Goal: Complete application form: Complete application form

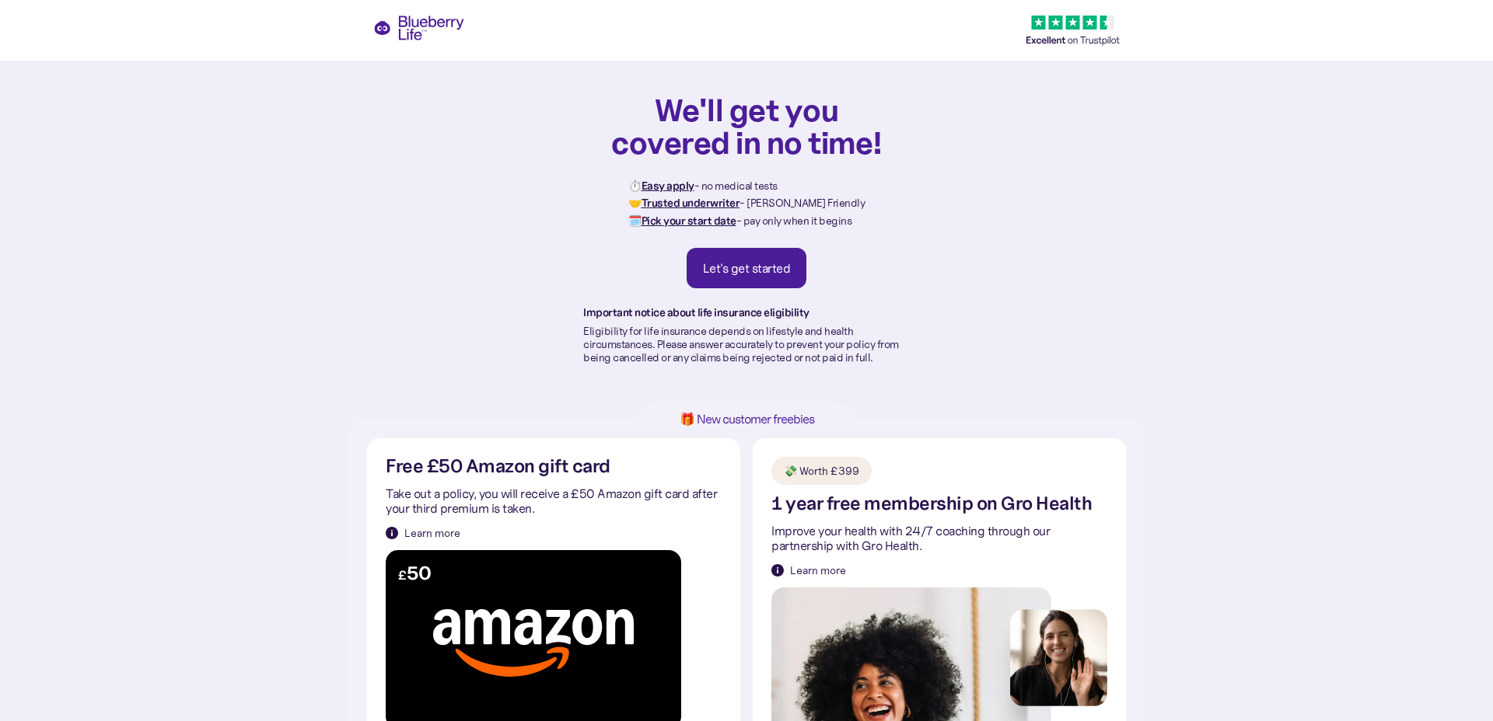
click at [721, 275] on div "Let's get started" at bounding box center [747, 268] width 88 height 16
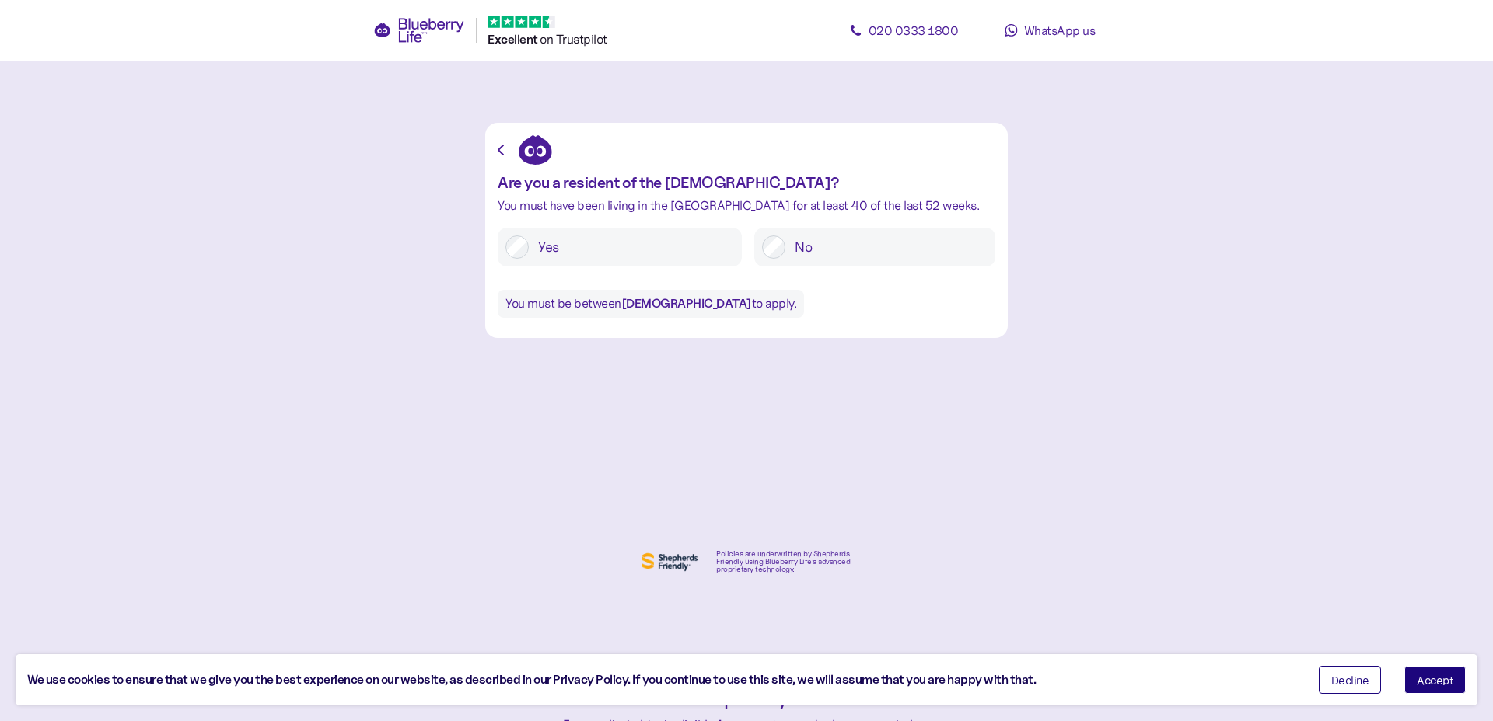
click at [592, 250] on label "Yes" at bounding box center [631, 247] width 205 height 23
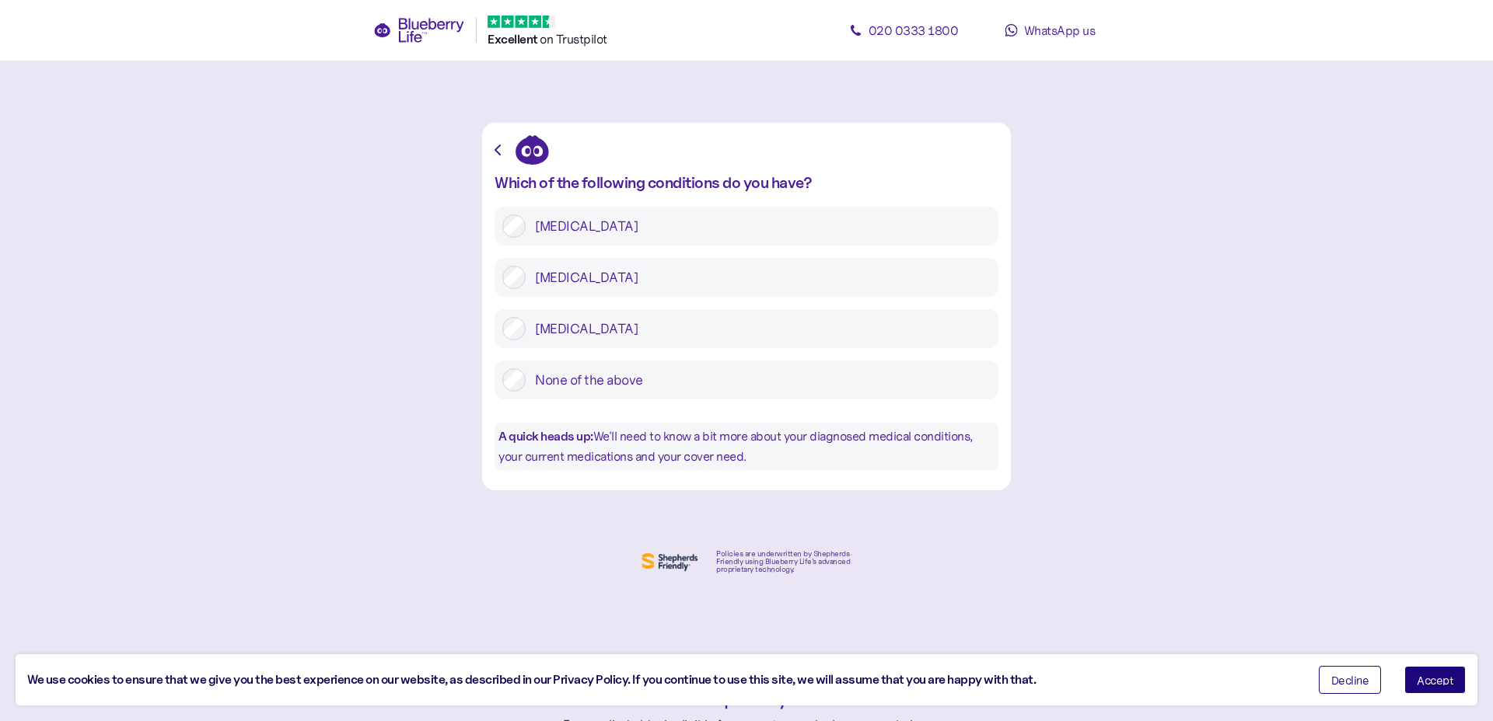
click at [566, 236] on label "[MEDICAL_DATA]" at bounding box center [757, 226] width 465 height 23
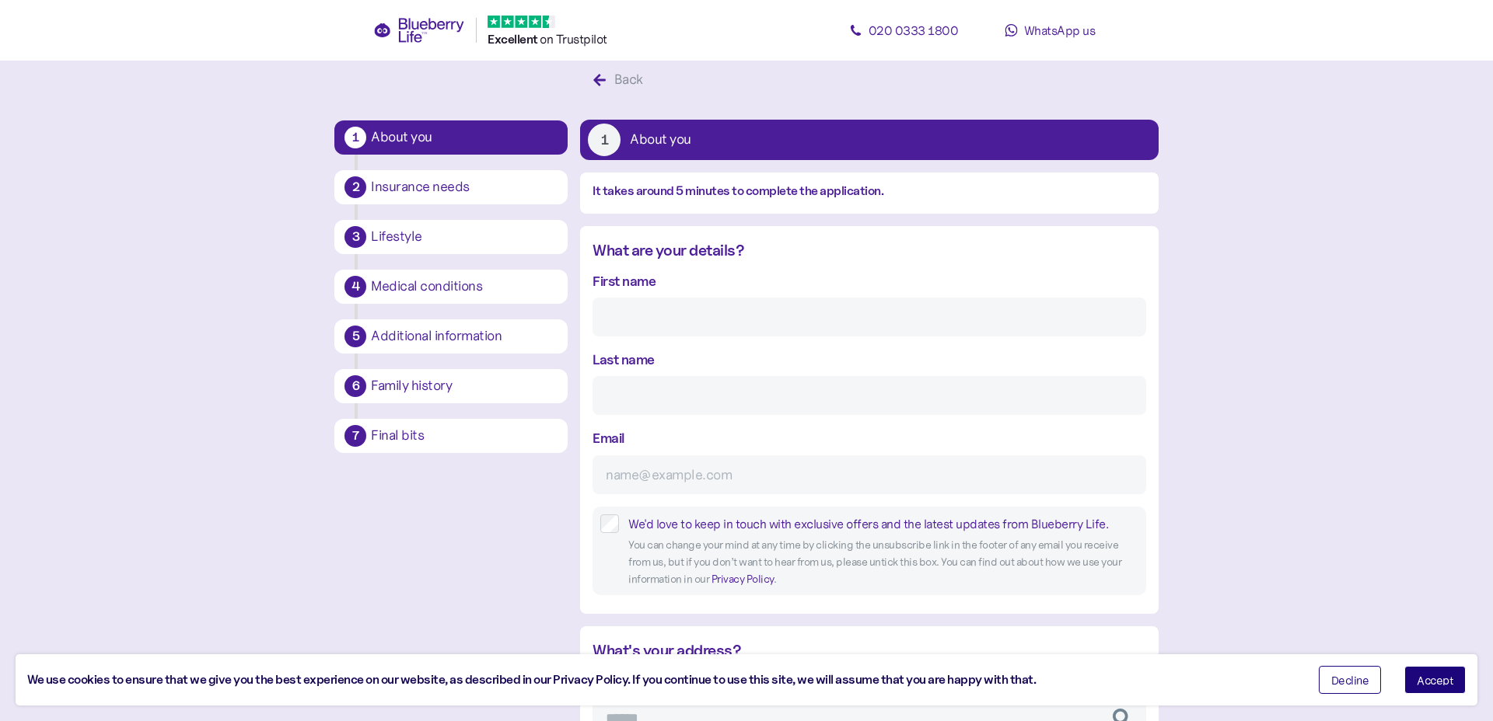
scroll to position [30, 0]
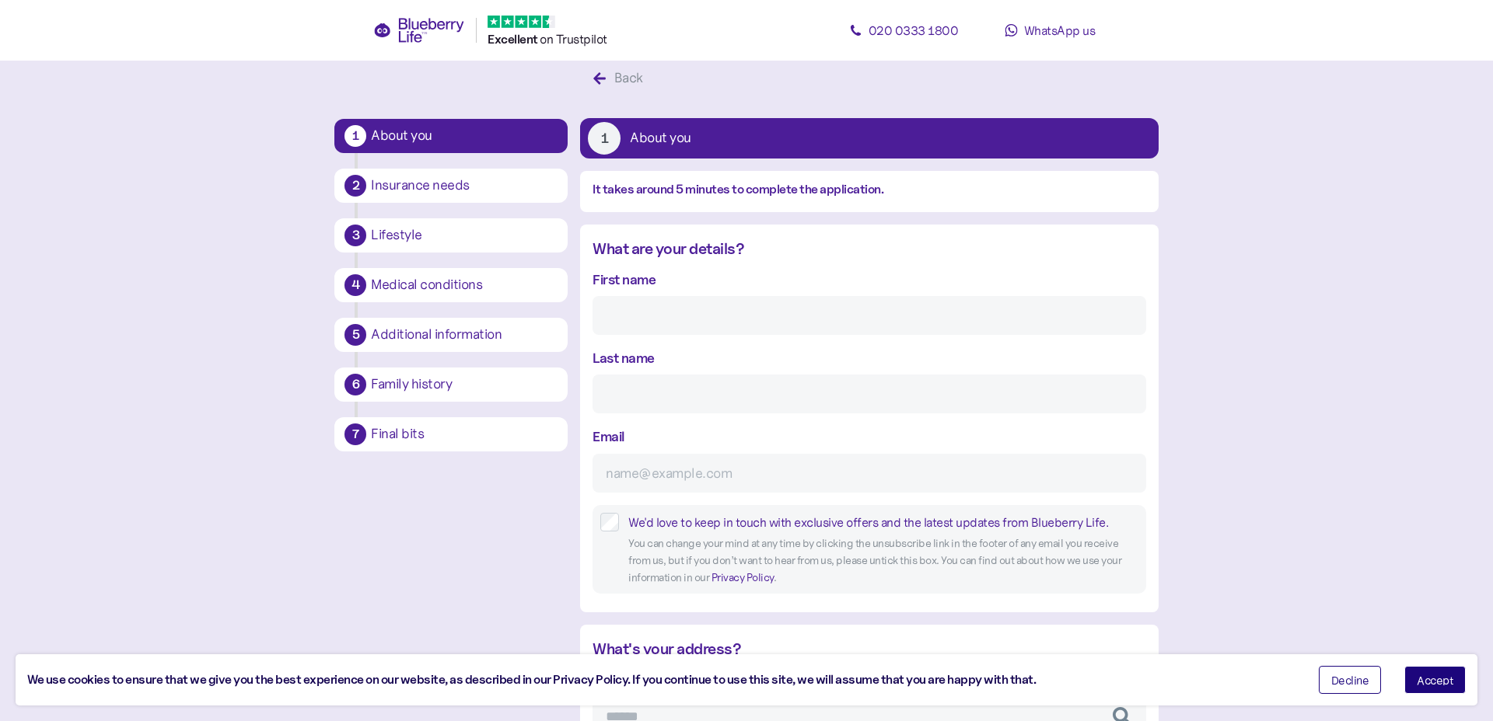
click at [696, 317] on input "First name" at bounding box center [868, 315] width 553 height 39
type input "[PERSON_NAME]"
type input "[EMAIL_ADDRESS][DOMAIN_NAME]"
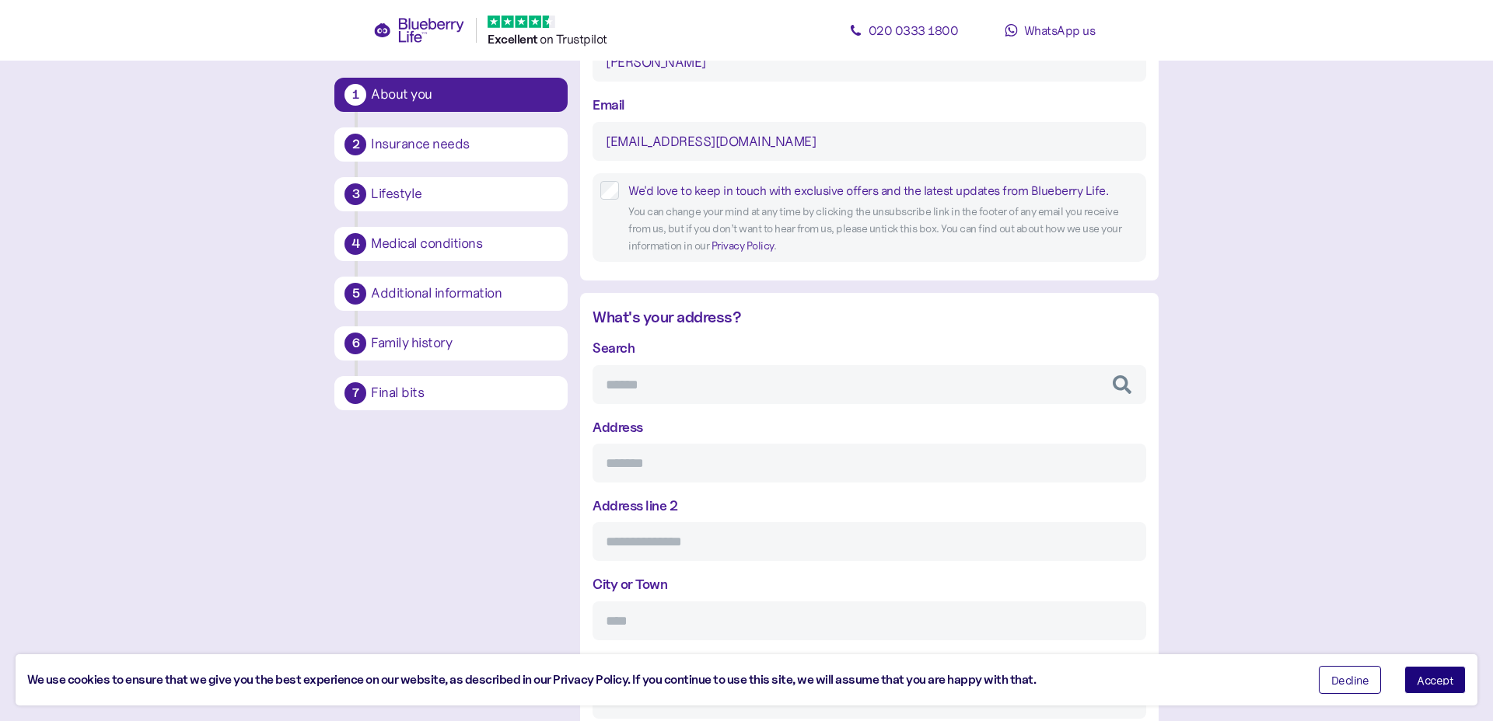
scroll to position [364, 0]
click at [661, 385] on input "Search" at bounding box center [868, 382] width 553 height 39
type input "**********"
type input "*********"
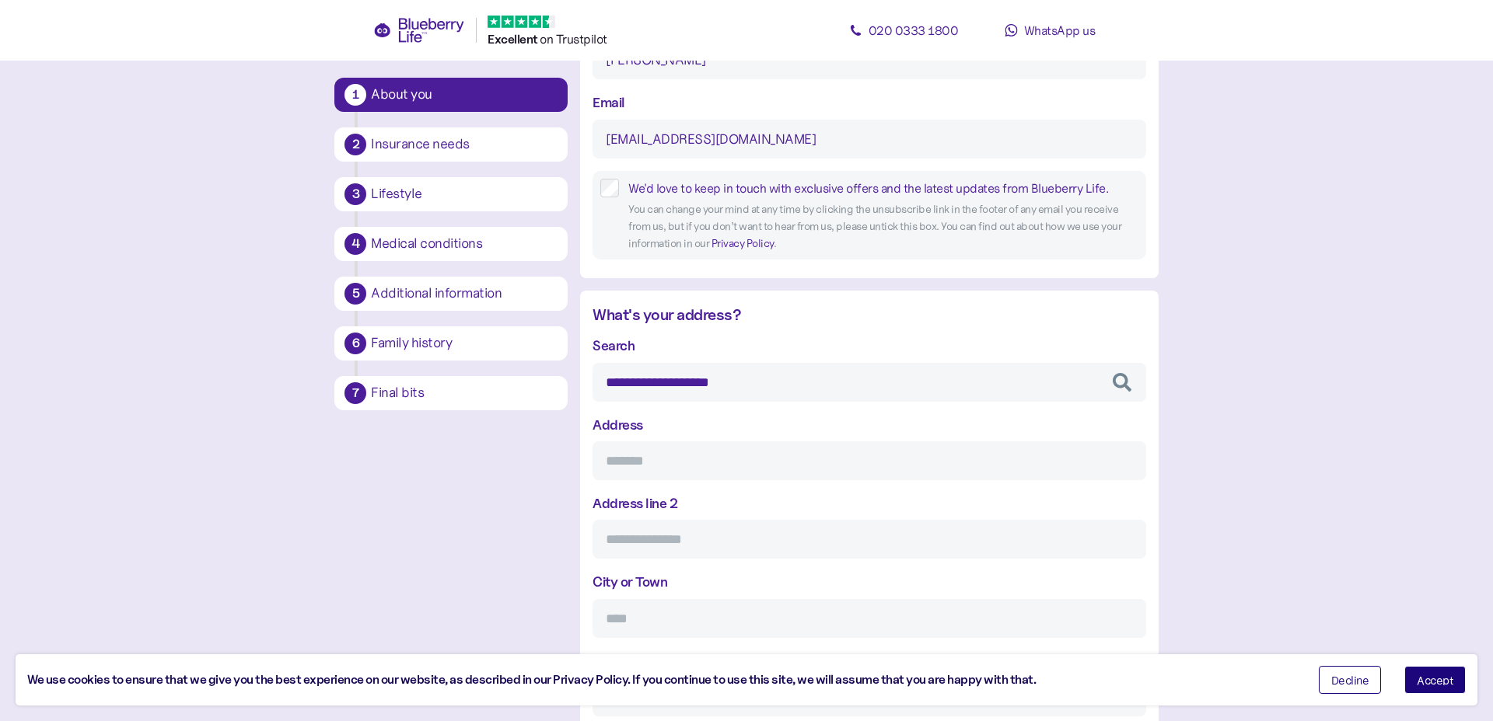
type input "**********"
type input "*******"
click at [699, 420] on div "**********" at bounding box center [868, 565] width 553 height 460
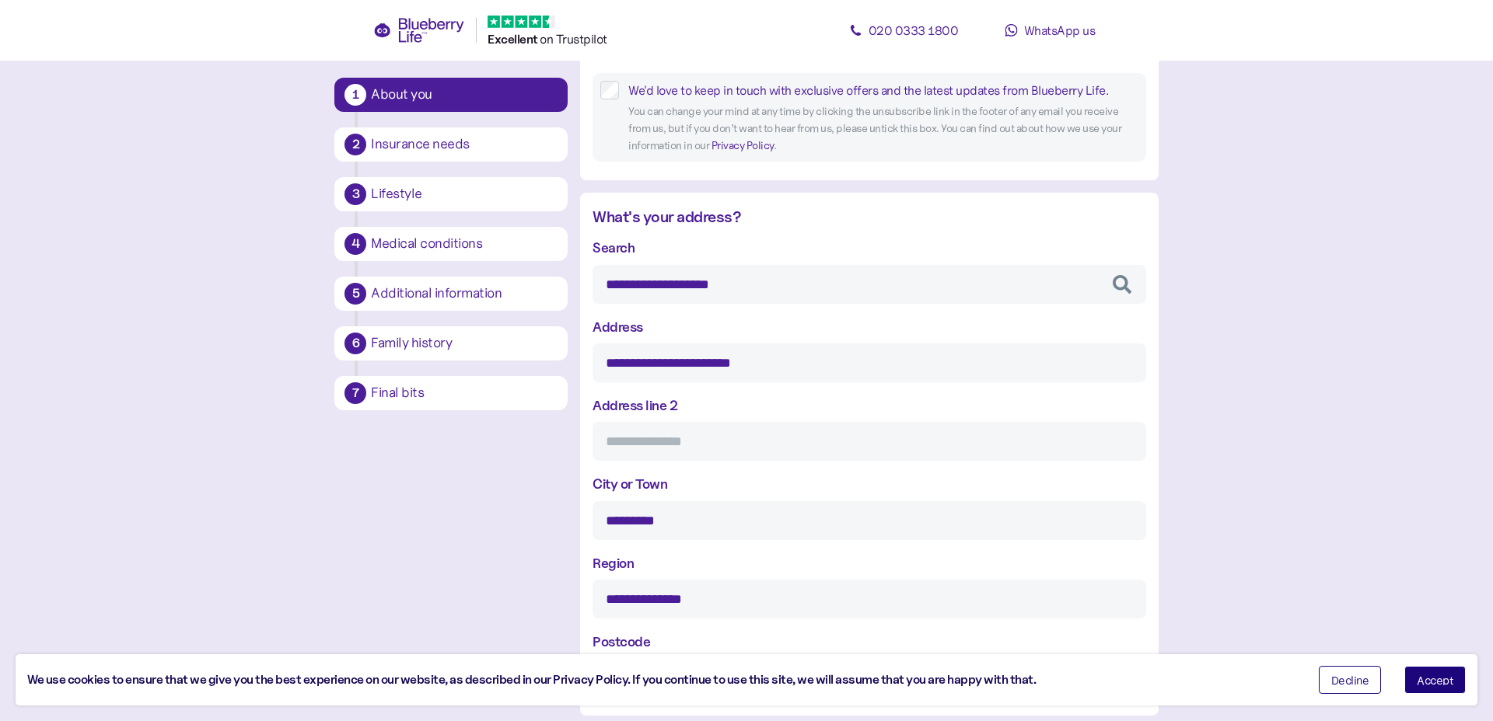
scroll to position [481, 0]
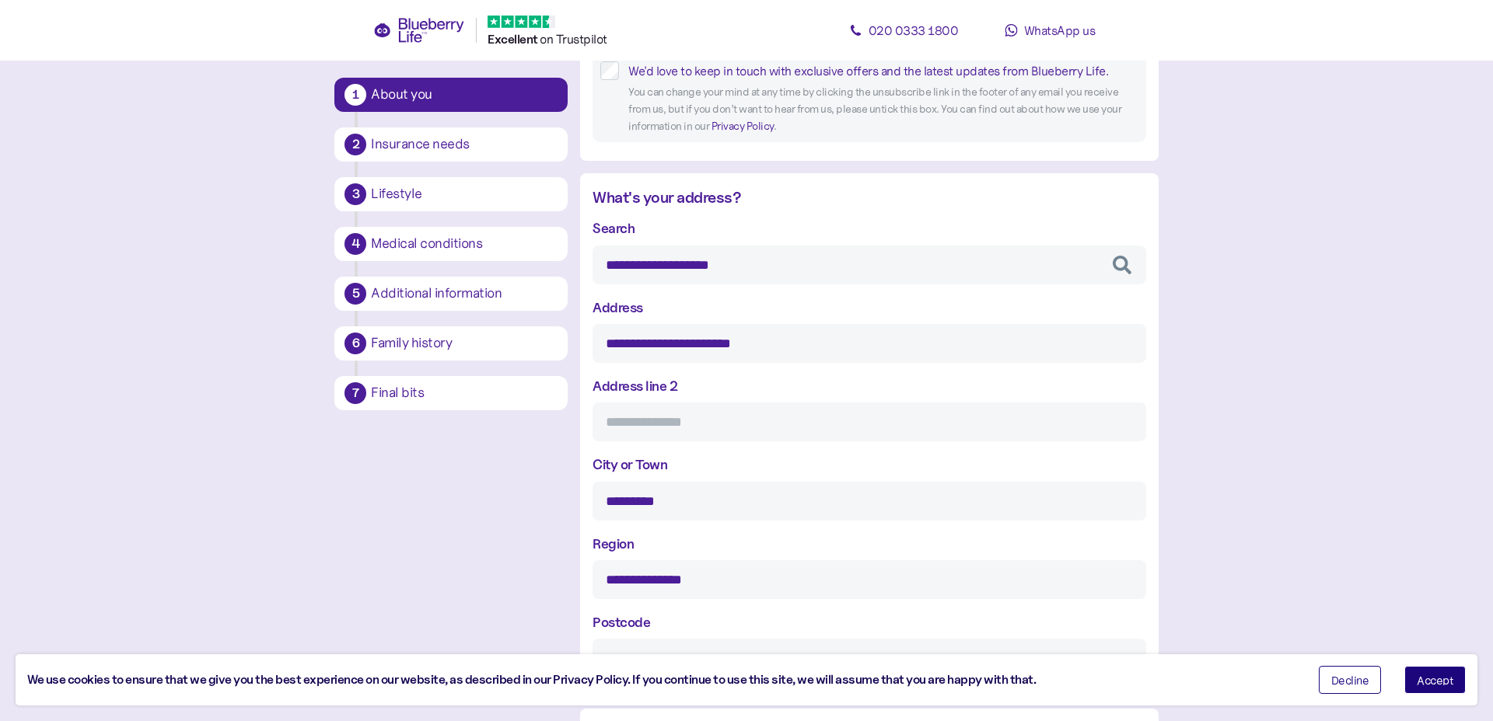
drag, startPoint x: 683, startPoint y: 264, endPoint x: 465, endPoint y: 245, distance: 218.5
click at [465, 245] on div "**********" at bounding box center [745, 606] width 823 height 1990
drag, startPoint x: 441, startPoint y: 578, endPoint x: 453, endPoint y: 557, distance: 23.7
click at [444, 575] on div "**********" at bounding box center [745, 606] width 823 height 1990
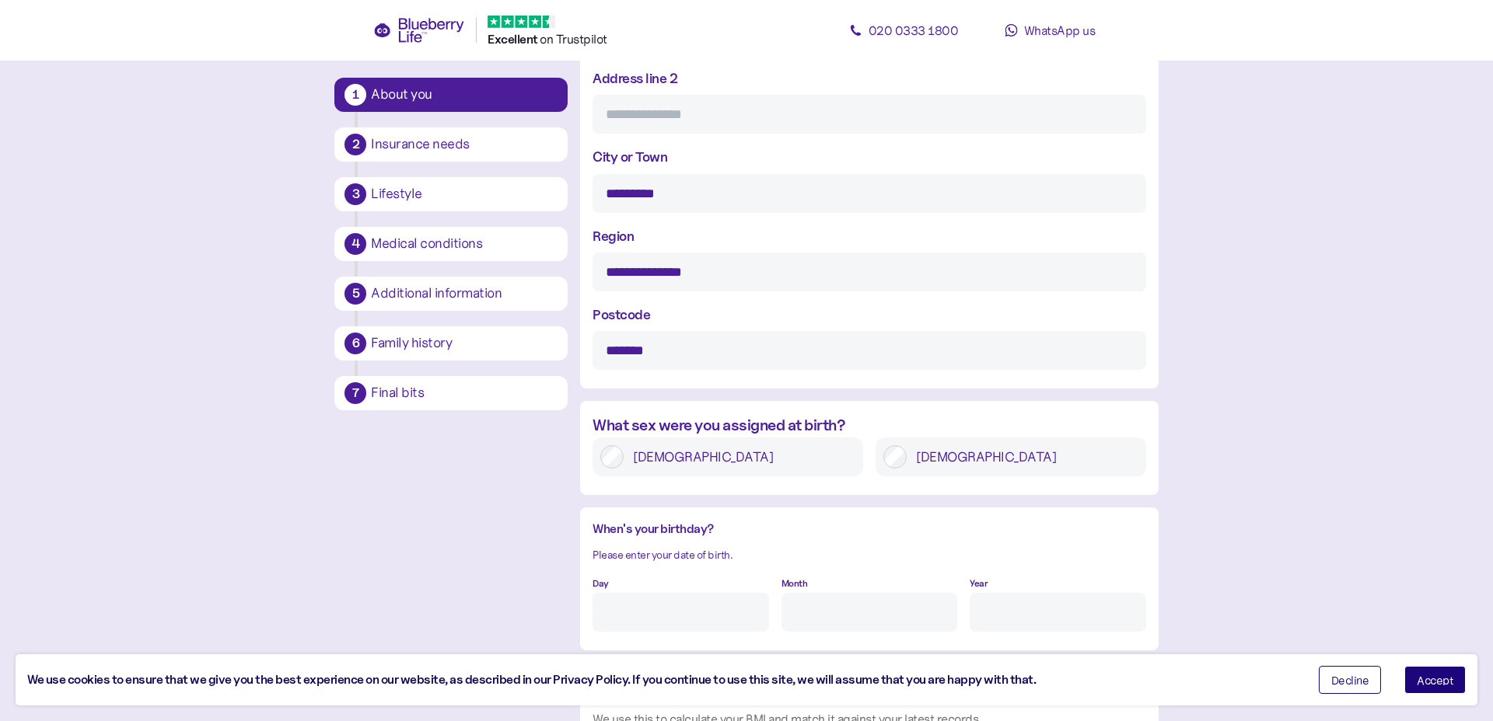
scroll to position [794, 0]
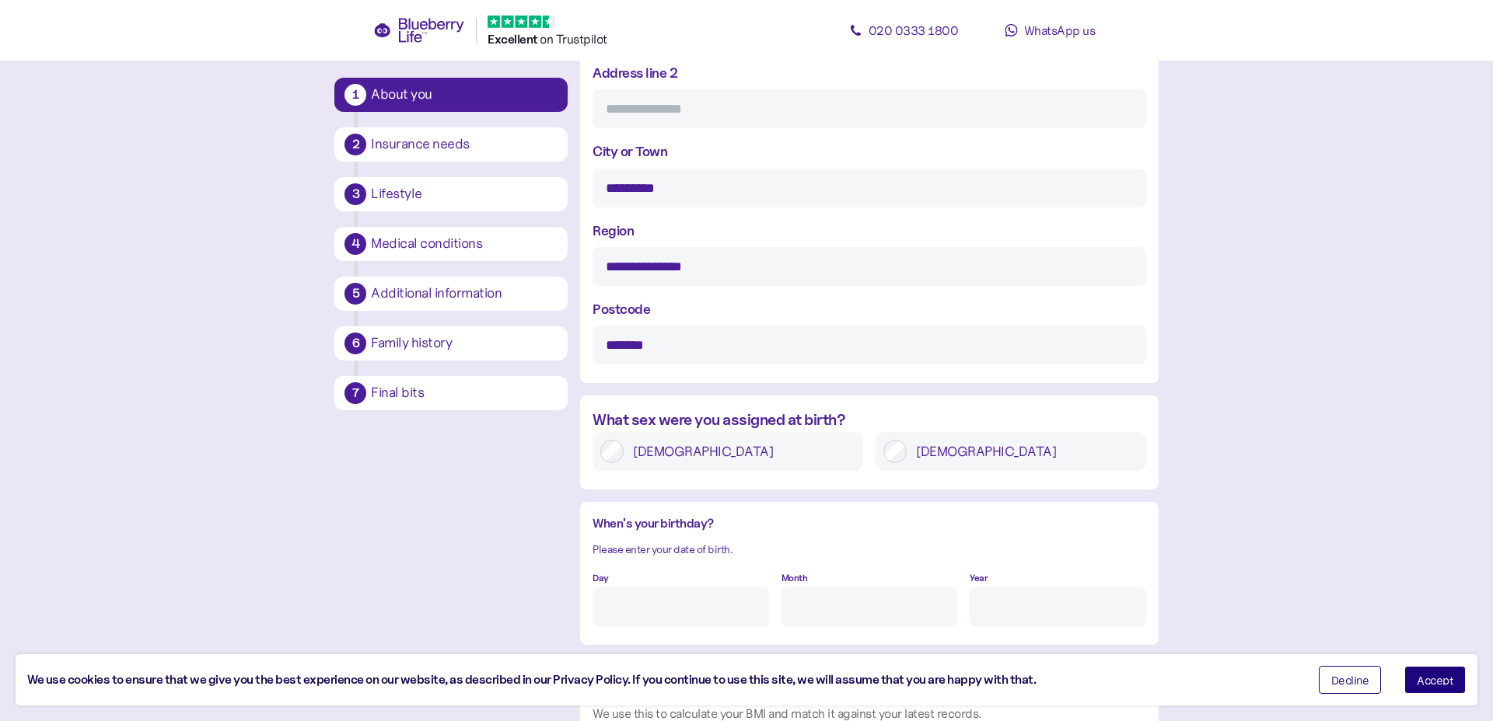
click at [967, 452] on label "[DEMOGRAPHIC_DATA]" at bounding box center [1022, 451] width 232 height 23
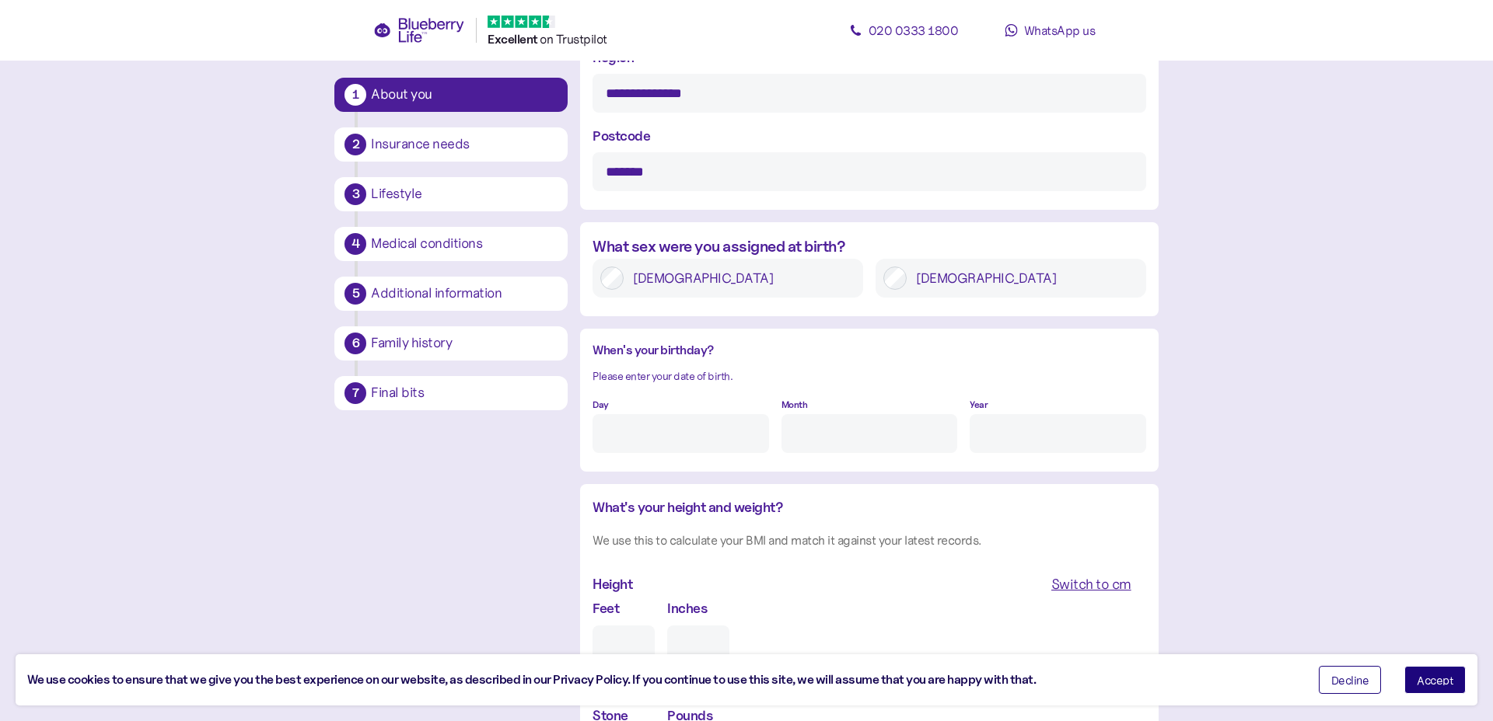
scroll to position [975, 0]
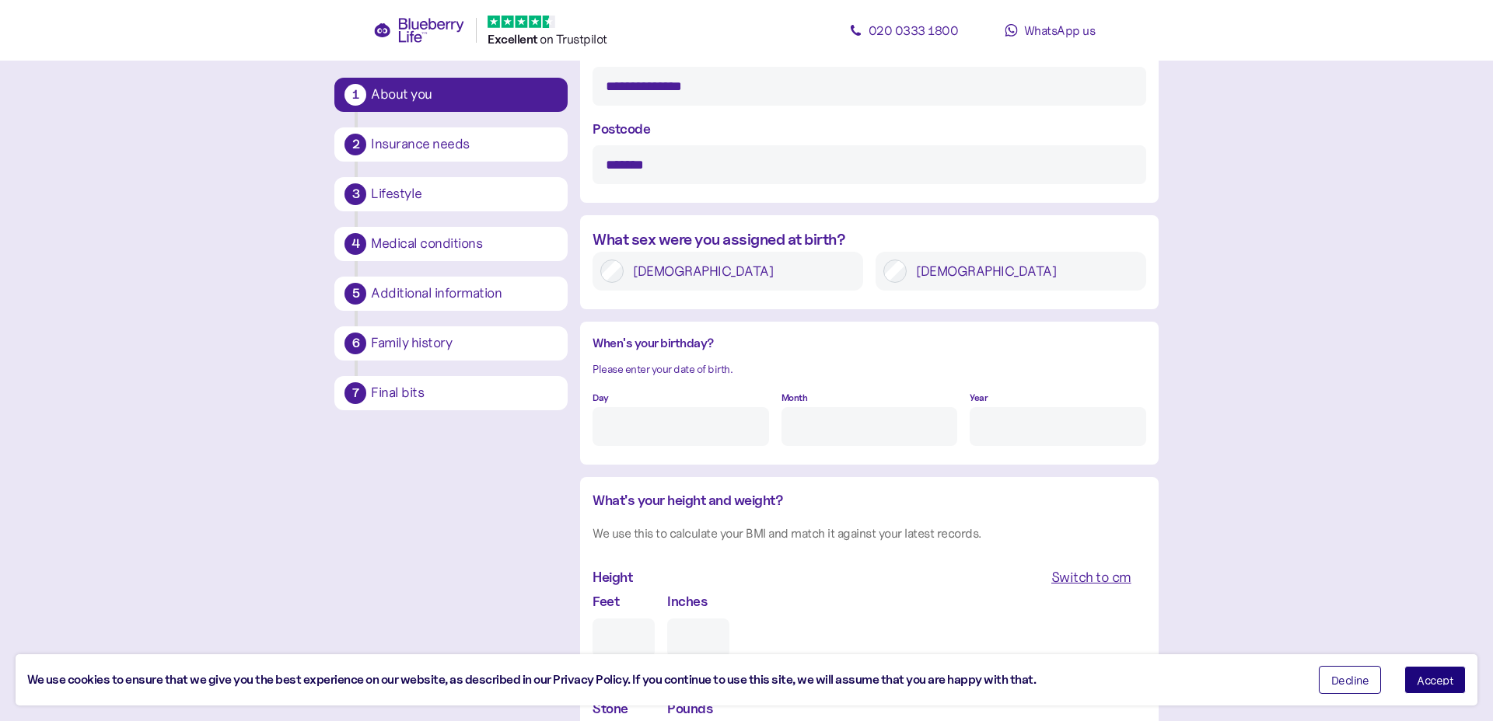
click at [661, 444] on input "Day" at bounding box center [680, 426] width 176 height 39
type input "1"
click at [873, 435] on input "Month" at bounding box center [869, 426] width 176 height 39
type input "9"
click at [1038, 432] on input "Year" at bounding box center [1057, 426] width 176 height 39
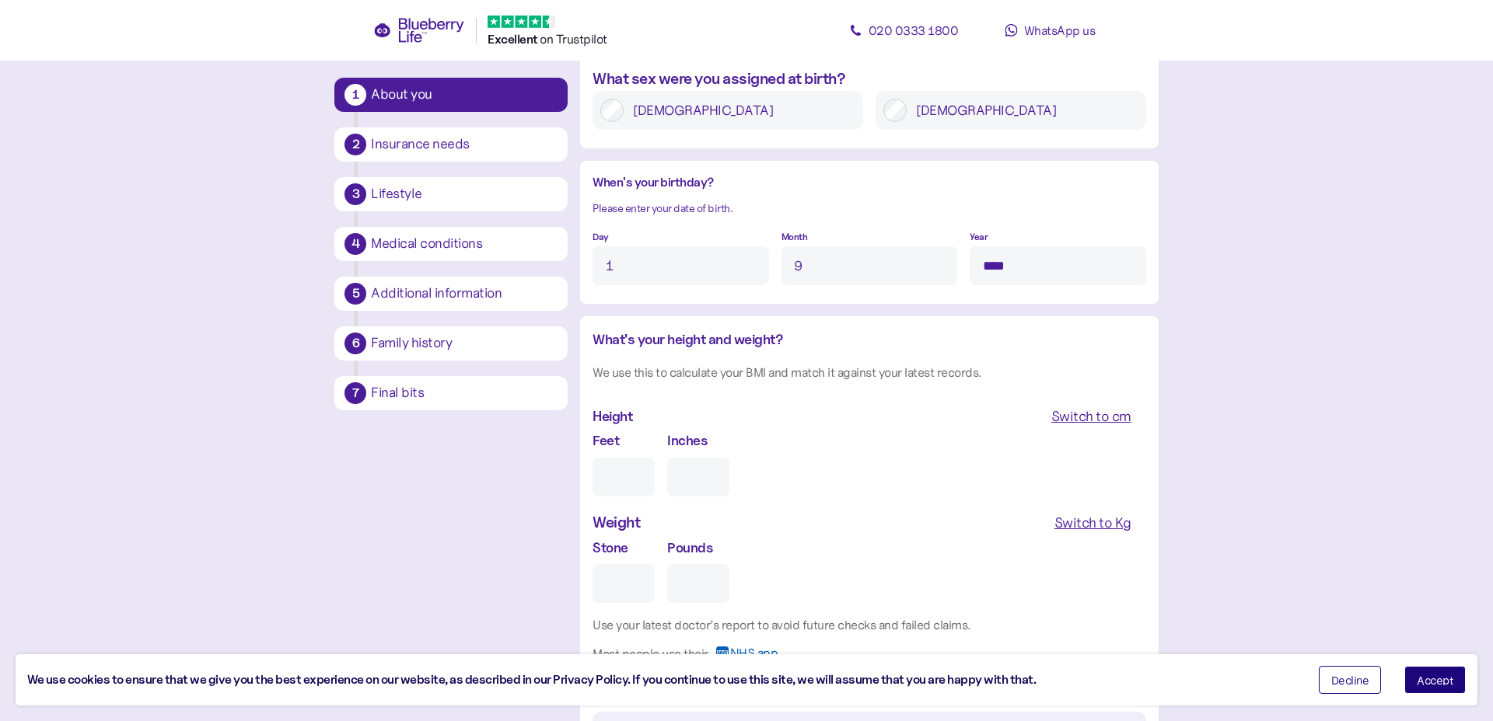
scroll to position [1149, 0]
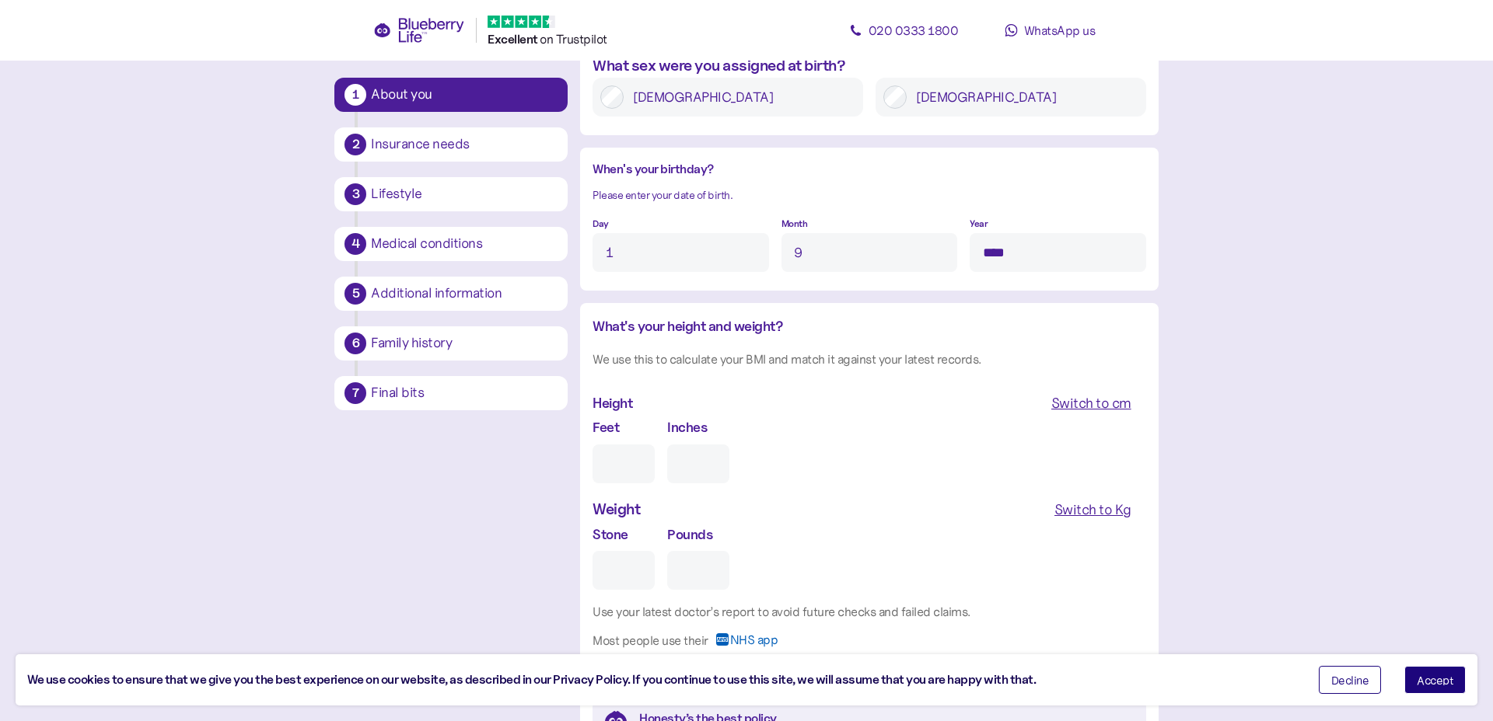
type input "****"
click at [610, 454] on input "Feet" at bounding box center [623, 464] width 62 height 39
type input "5"
type input "0"
type input "5"
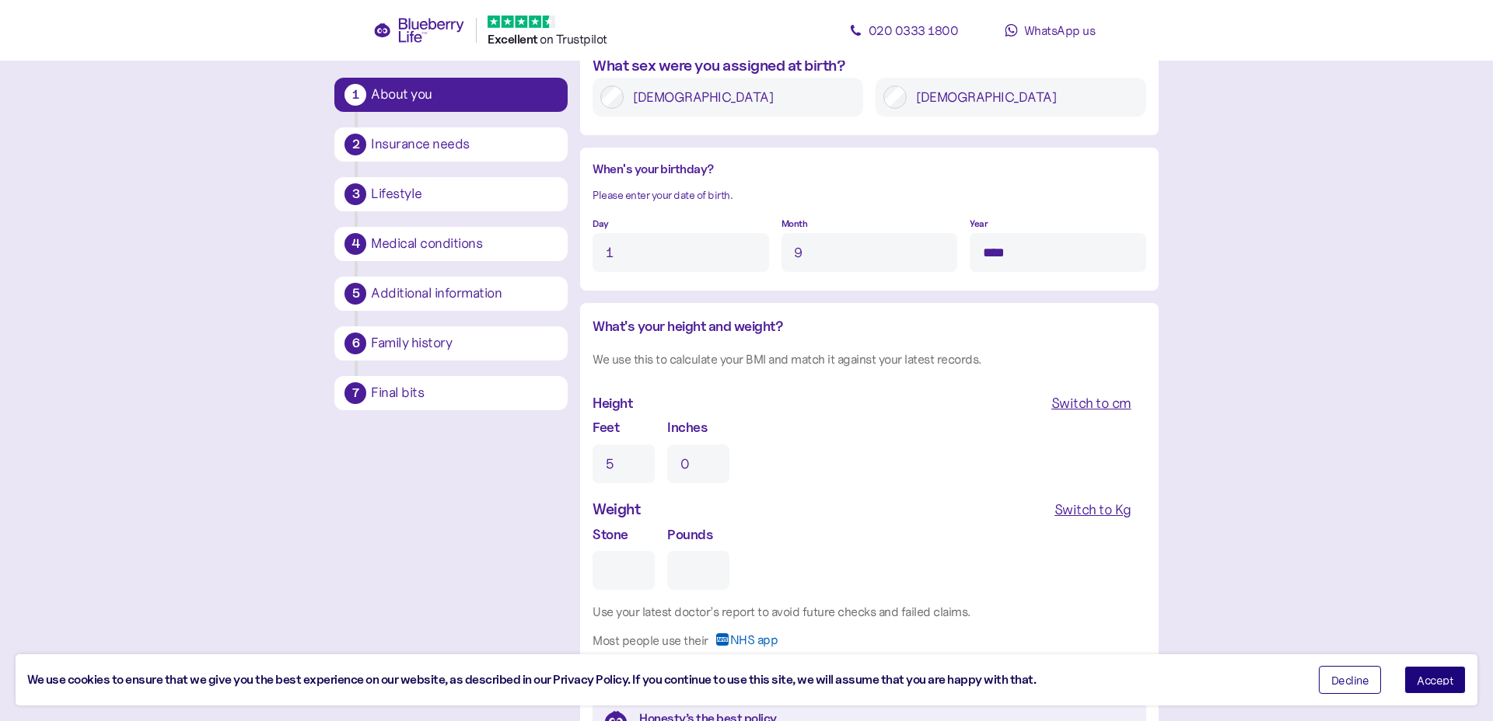
click at [710, 472] on input "0" at bounding box center [698, 464] width 62 height 39
drag, startPoint x: 710, startPoint y: 464, endPoint x: 652, endPoint y: 463, distance: 57.5
click at [652, 463] on div "Feet 5 Inches 010" at bounding box center [868, 450] width 553 height 66
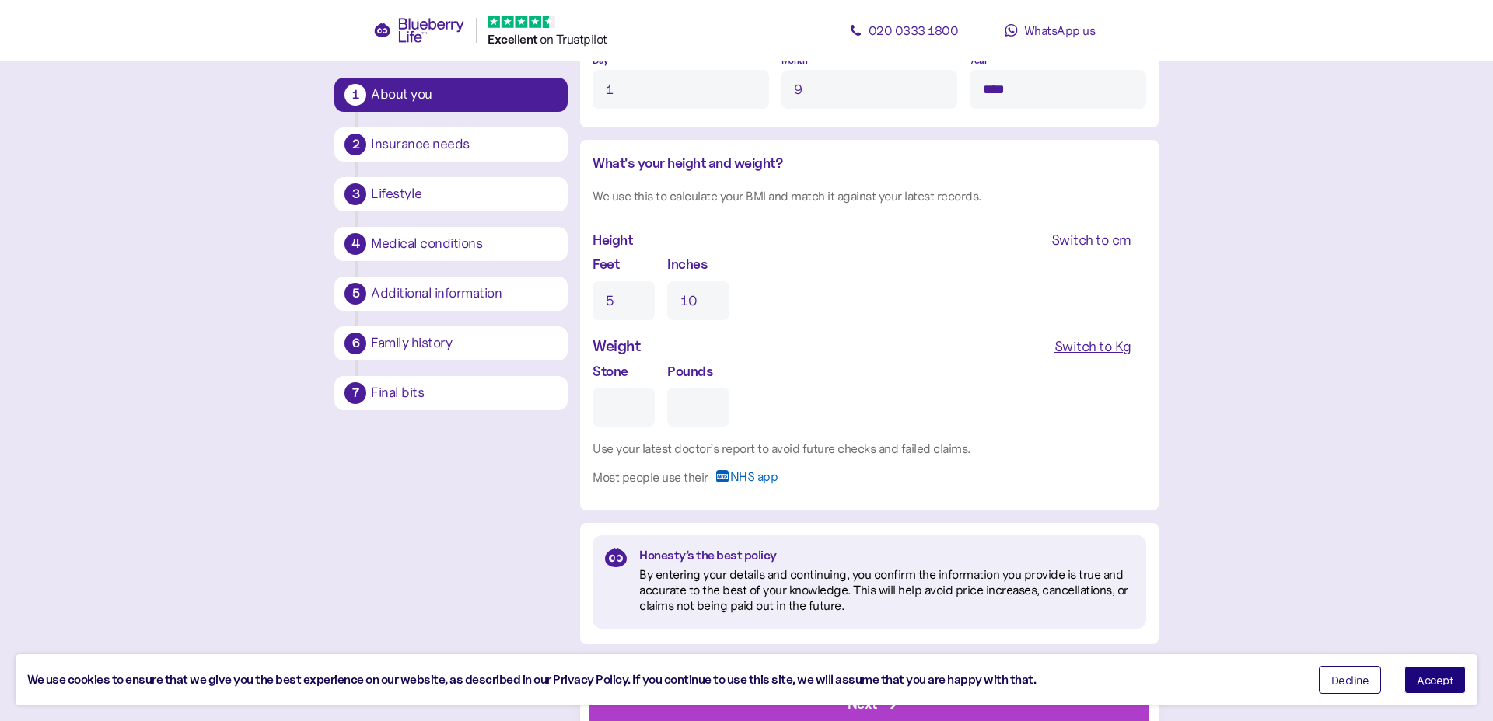
scroll to position [1313, 0]
type input "10"
click at [710, 405] on input "Pounds" at bounding box center [698, 406] width 62 height 39
click at [1081, 347] on div "Switch to Kg" at bounding box center [1092, 346] width 77 height 22
click at [667, 406] on input "Kg" at bounding box center [658, 406] width 132 height 39
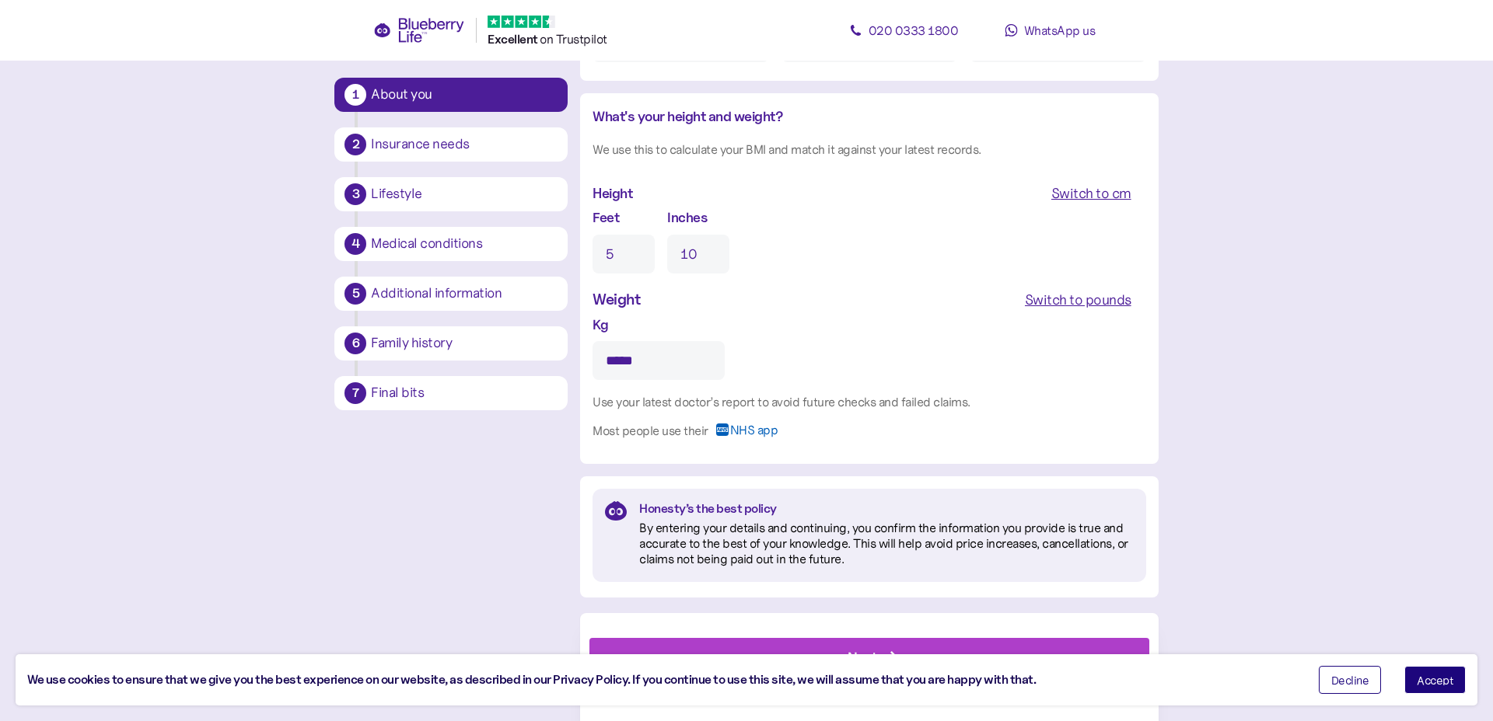
scroll to position [1360, 0]
type input "***"
click at [969, 642] on div "Next" at bounding box center [872, 655] width 524 height 37
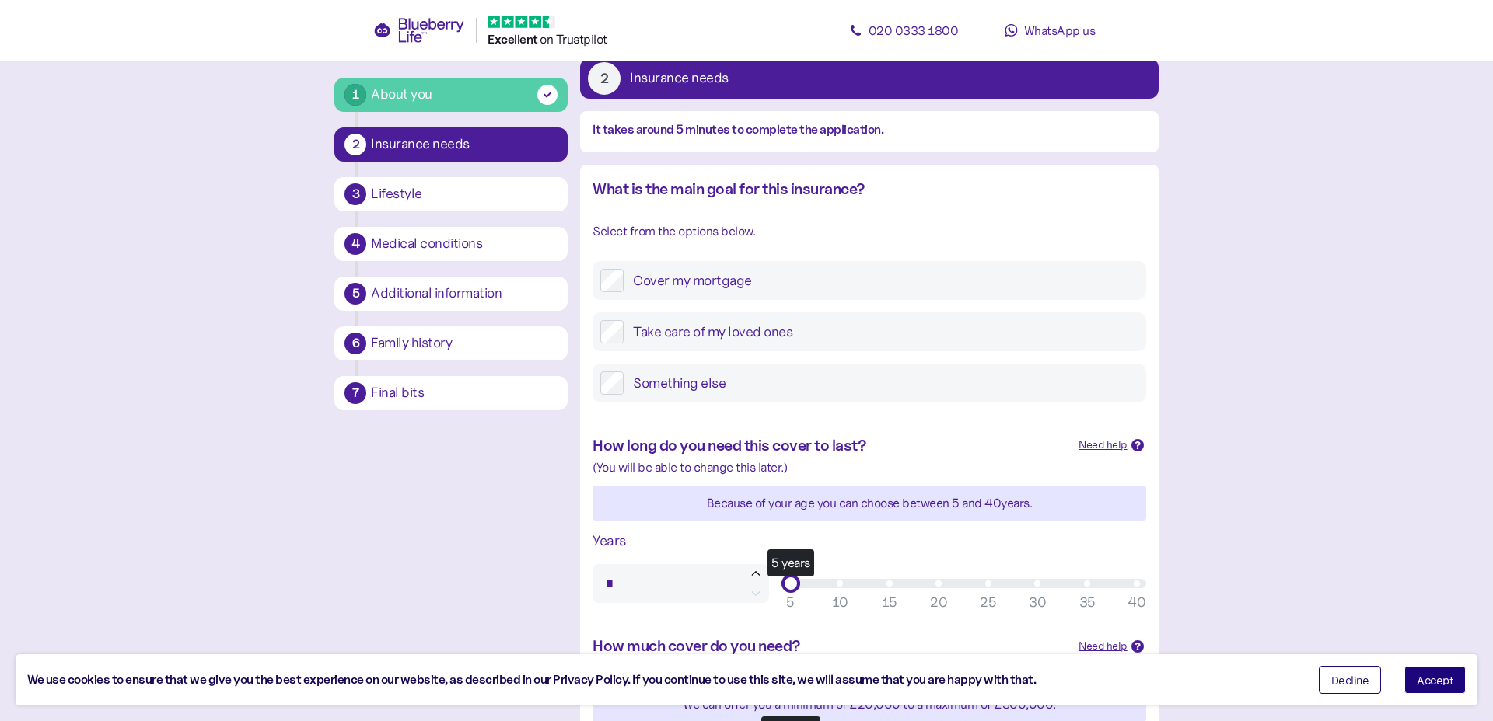
scroll to position [94, 0]
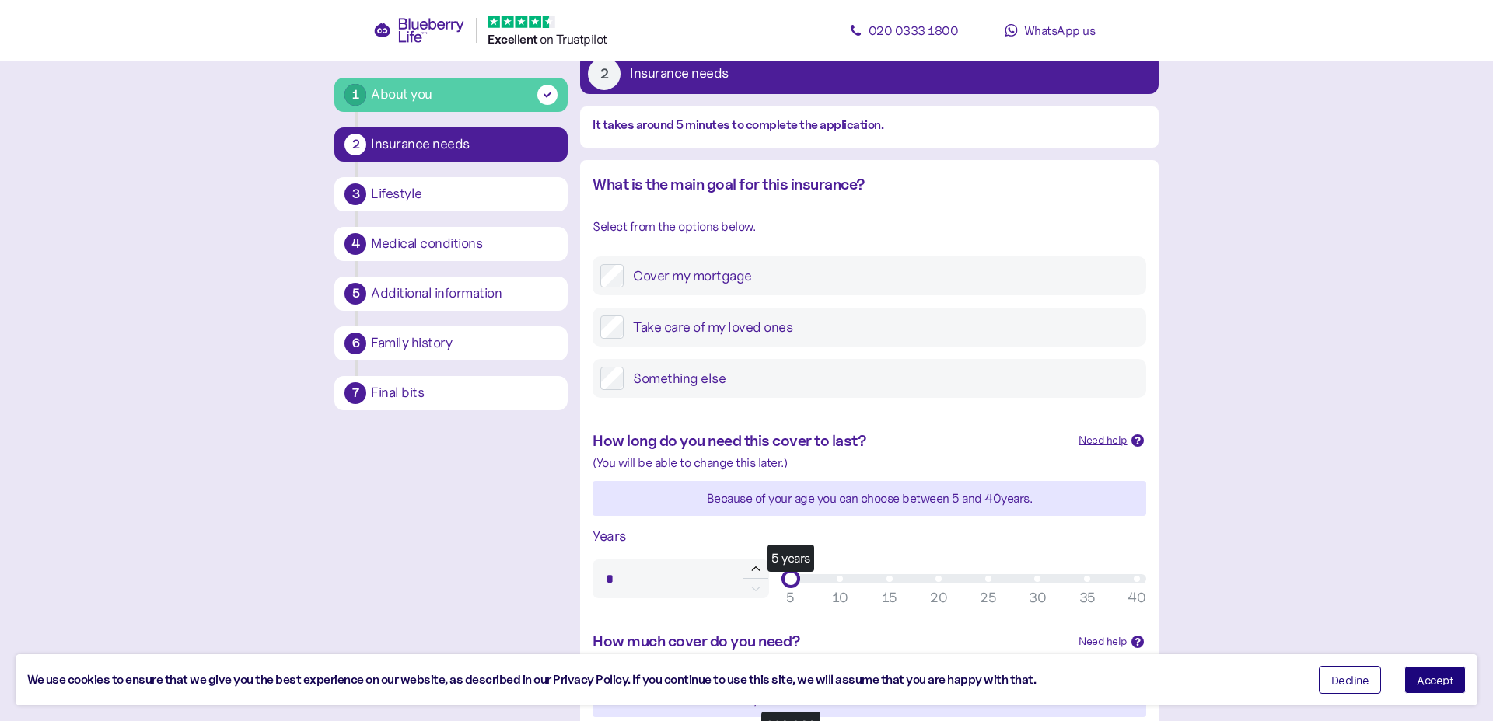
click at [742, 332] on label "Take care of my loved ones" at bounding box center [880, 327] width 514 height 23
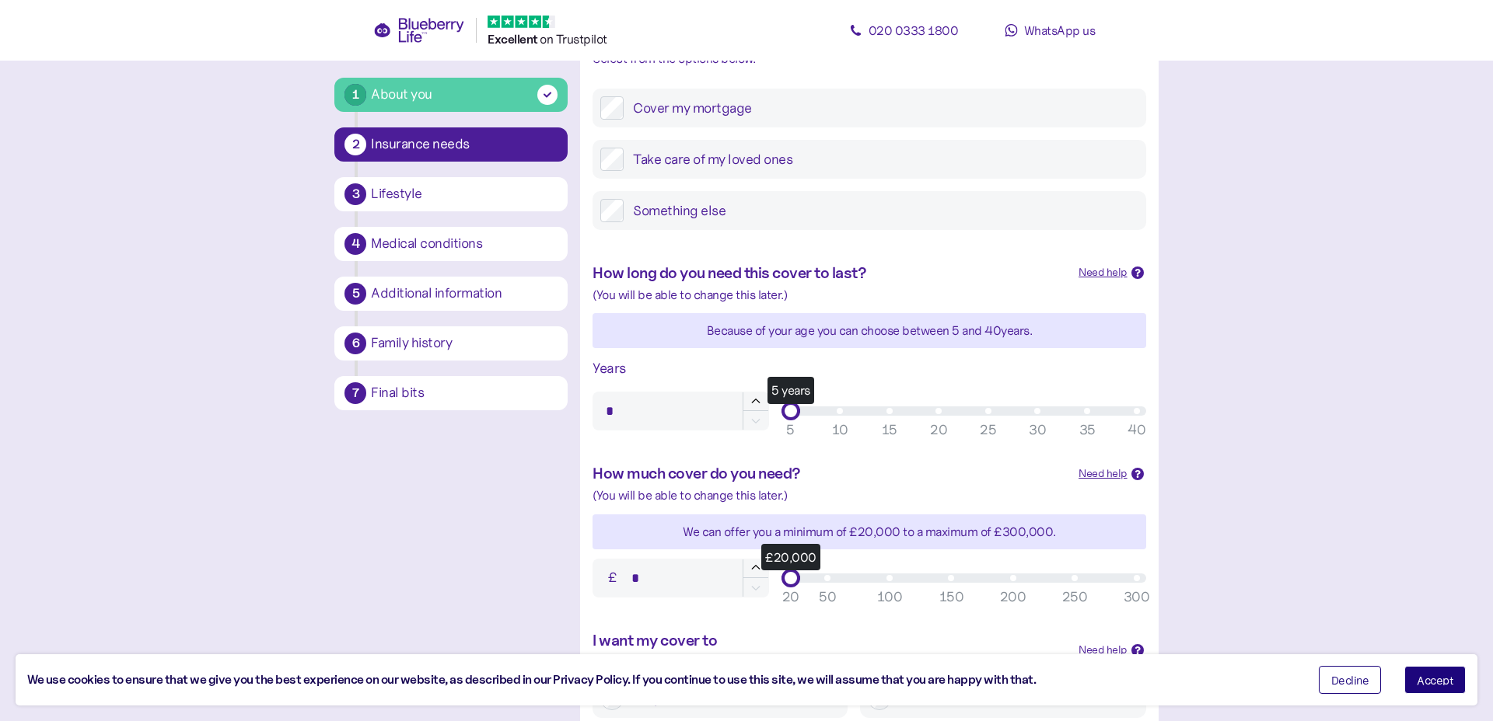
scroll to position [266, 0]
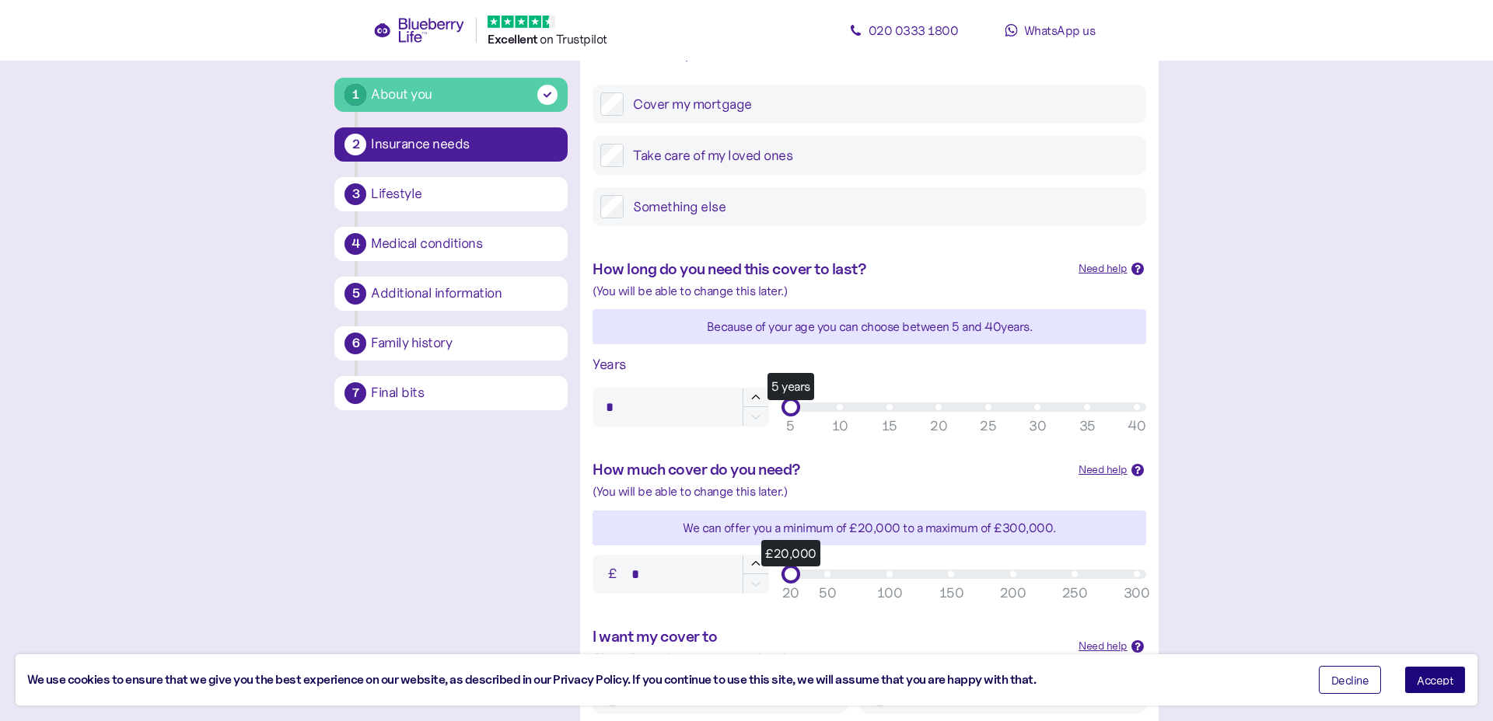
type input "**"
click at [937, 405] on div "5 years" at bounding box center [964, 407] width 346 height 9
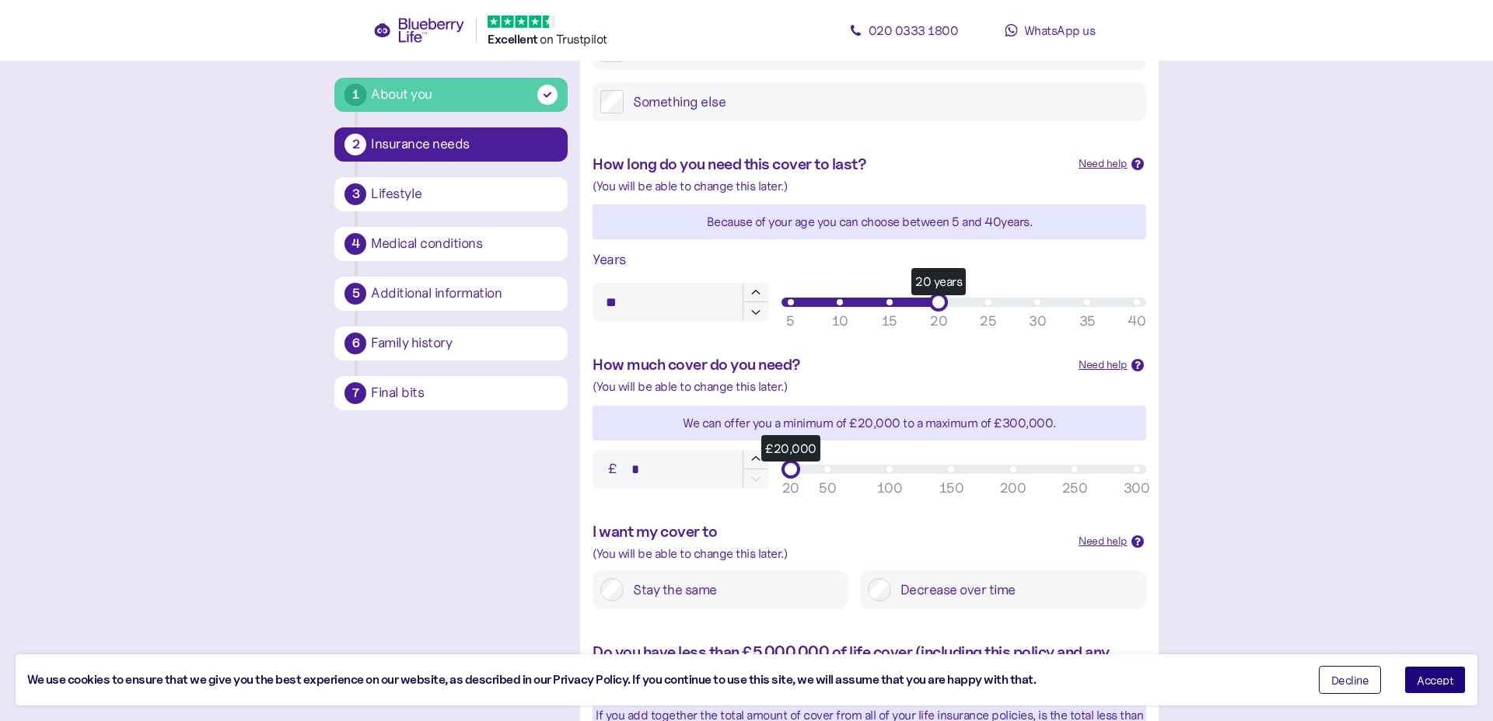
scroll to position [376, 0]
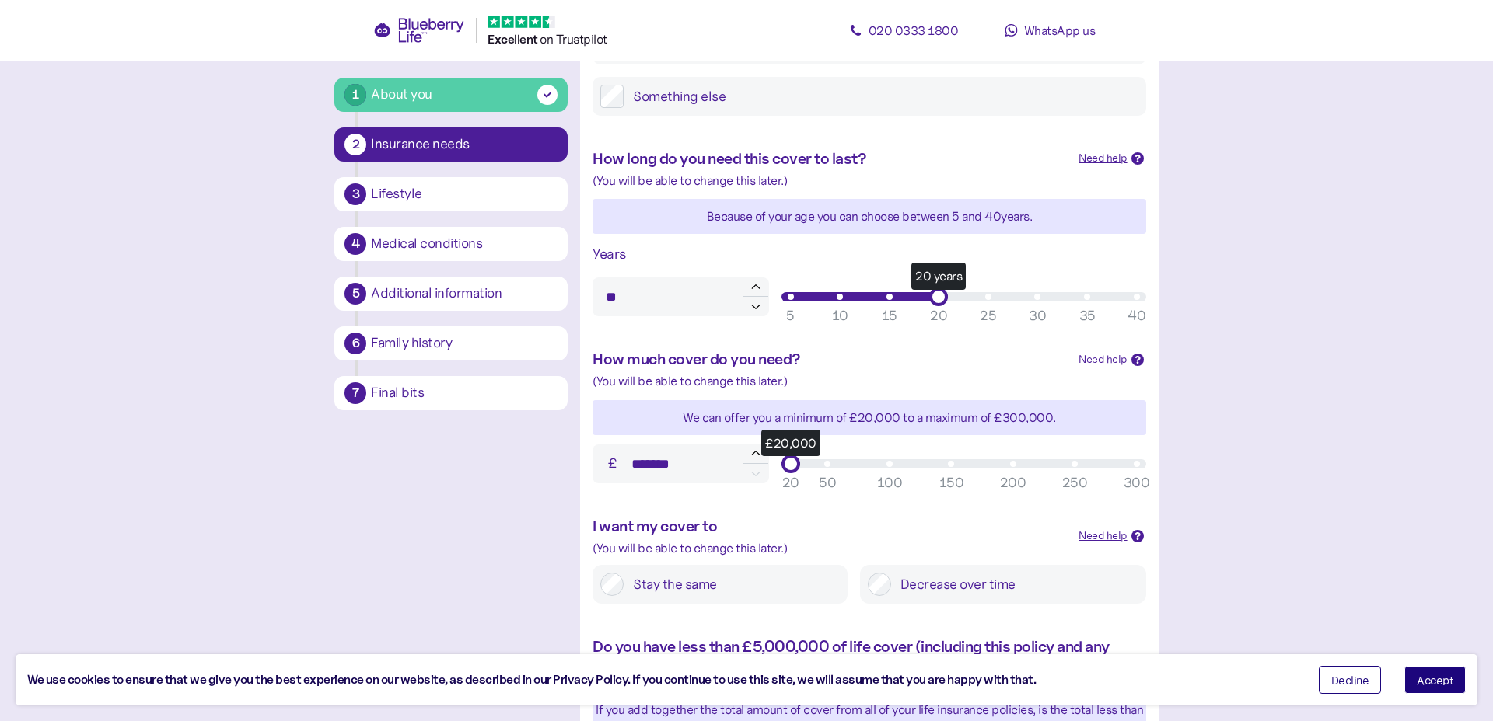
click at [947, 465] on div "£20,000" at bounding box center [964, 463] width 346 height 9
type input "*******"
click at [950, 462] on div "£150,000" at bounding box center [950, 463] width 19 height 19
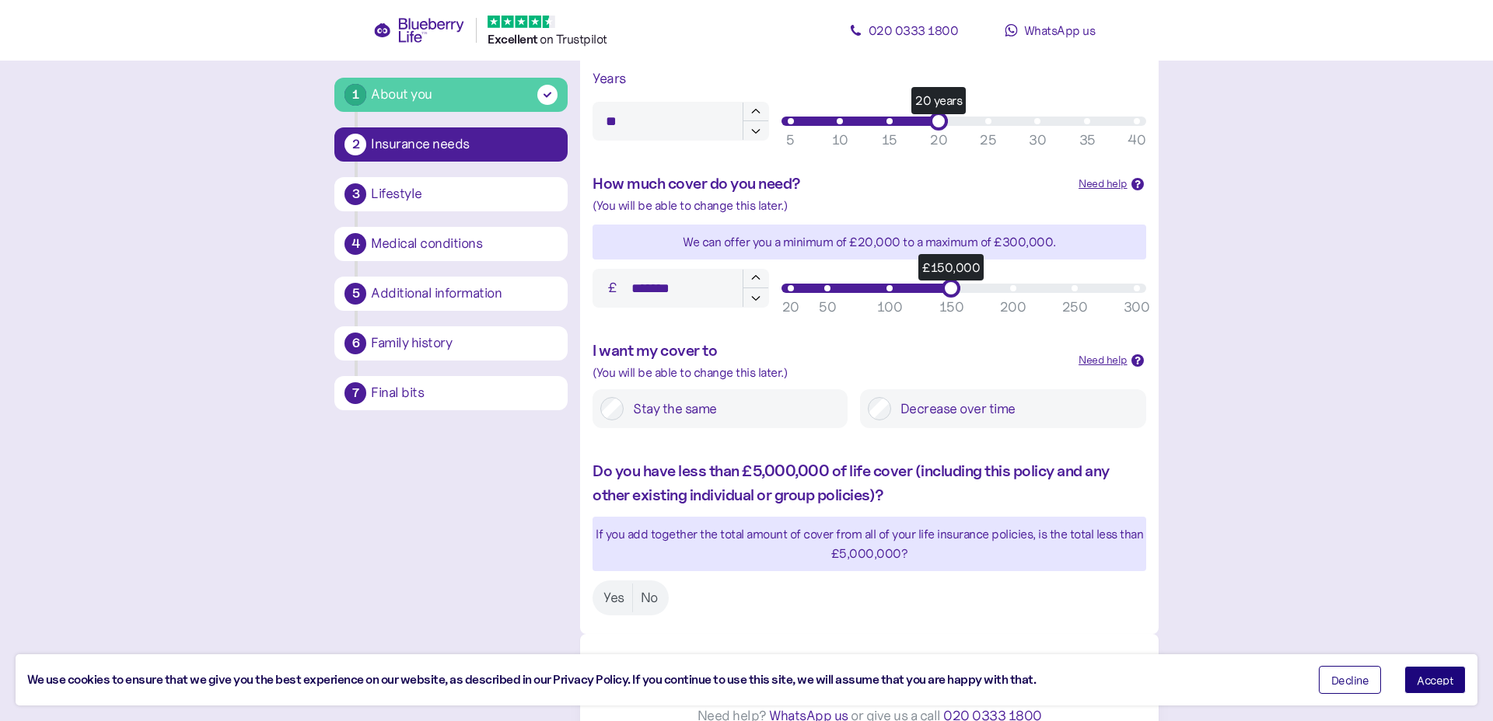
scroll to position [575, 0]
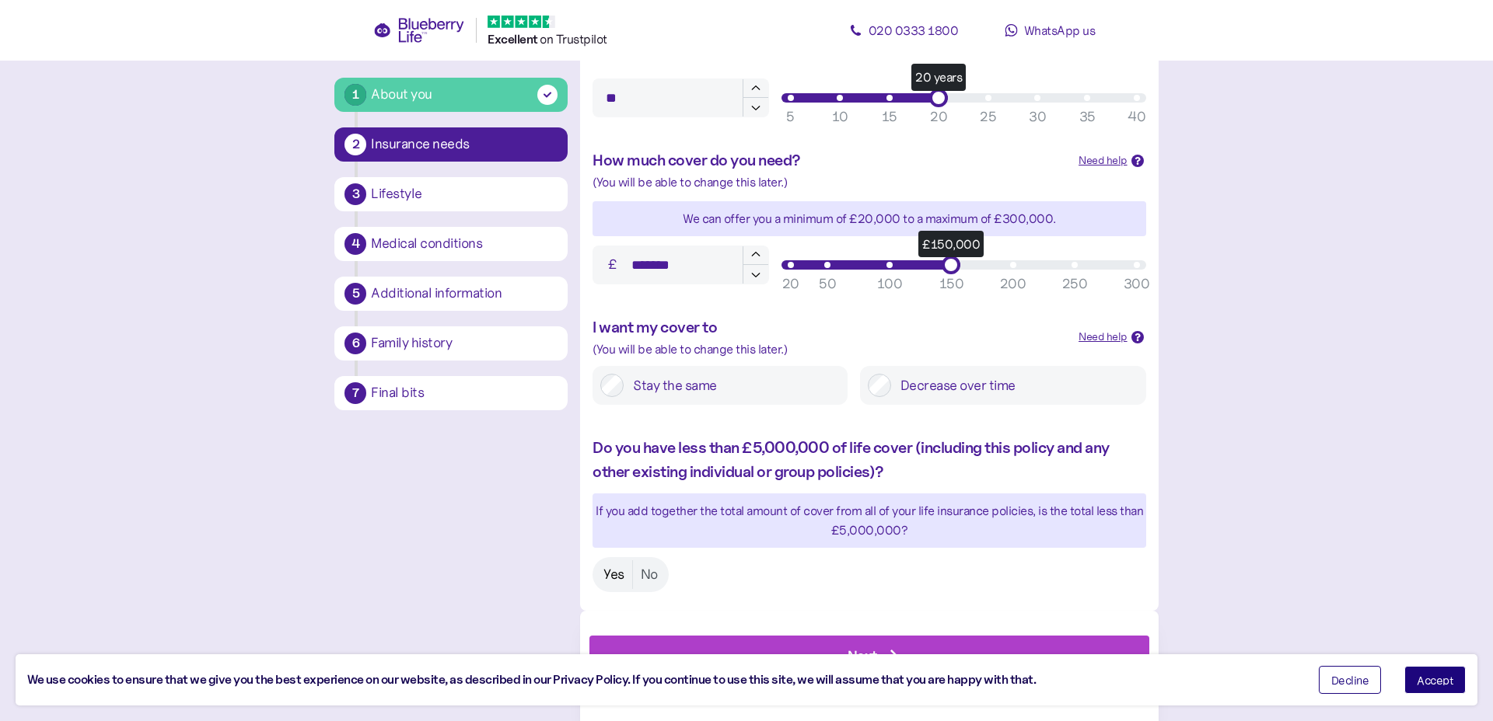
click at [610, 574] on label "Yes" at bounding box center [613, 574] width 37 height 29
click at [904, 643] on div "Next" at bounding box center [872, 655] width 524 height 37
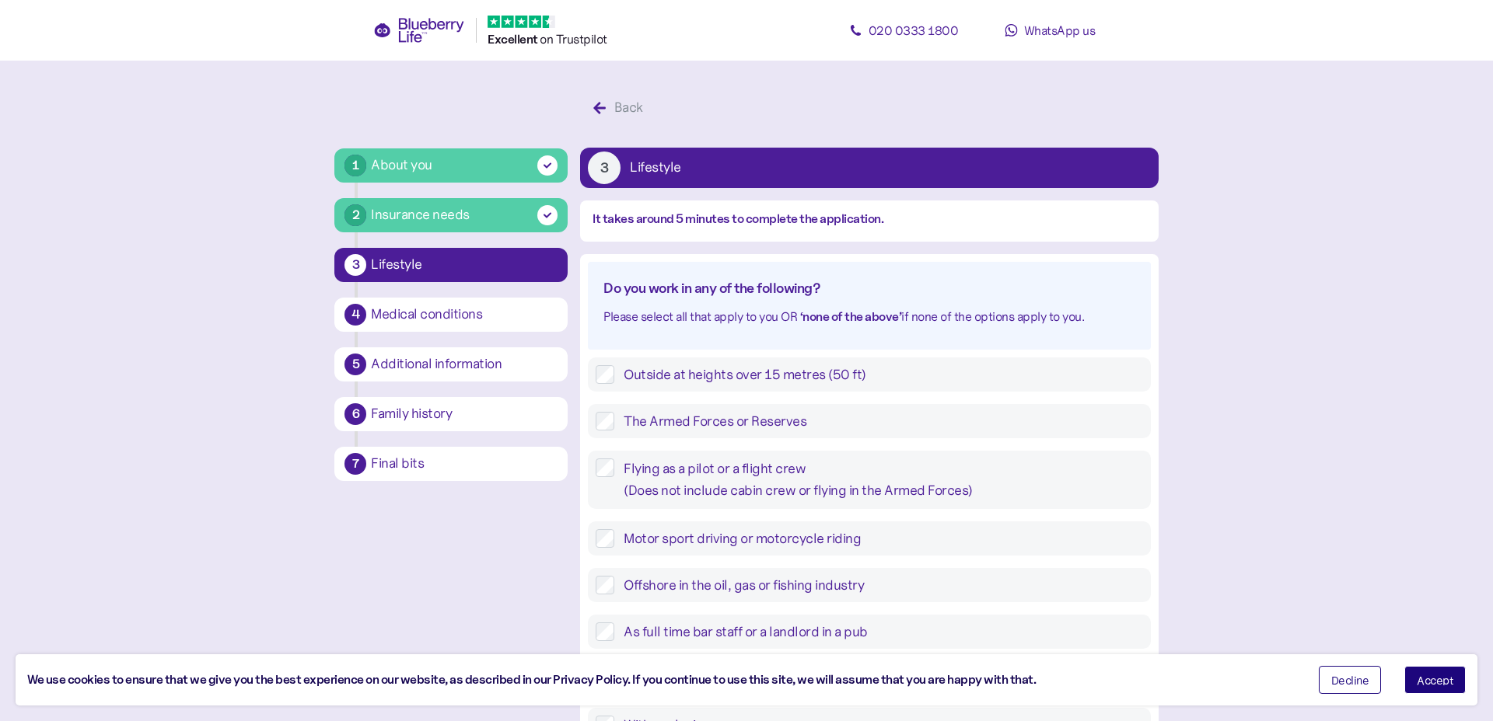
click at [1454, 679] on button "Accept" at bounding box center [1434, 680] width 61 height 28
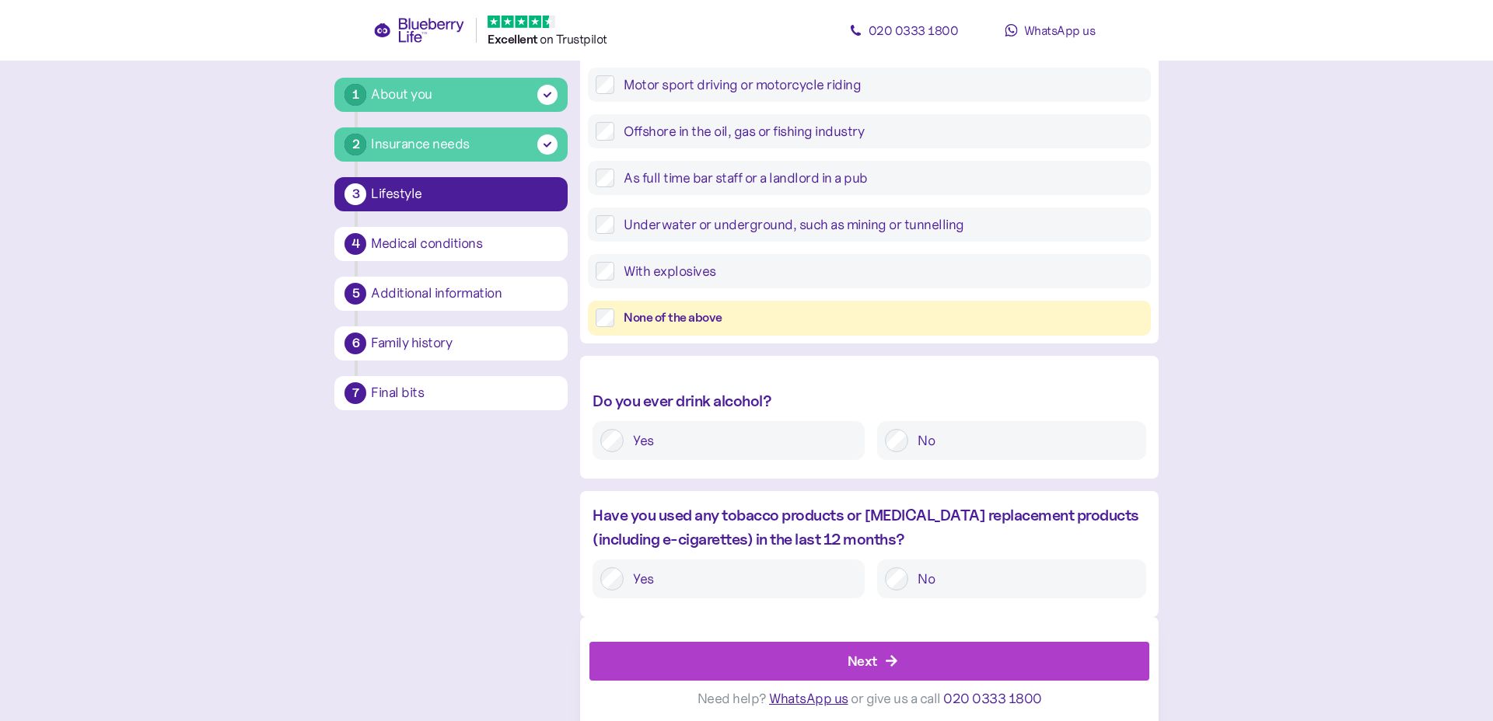
scroll to position [459, 0]
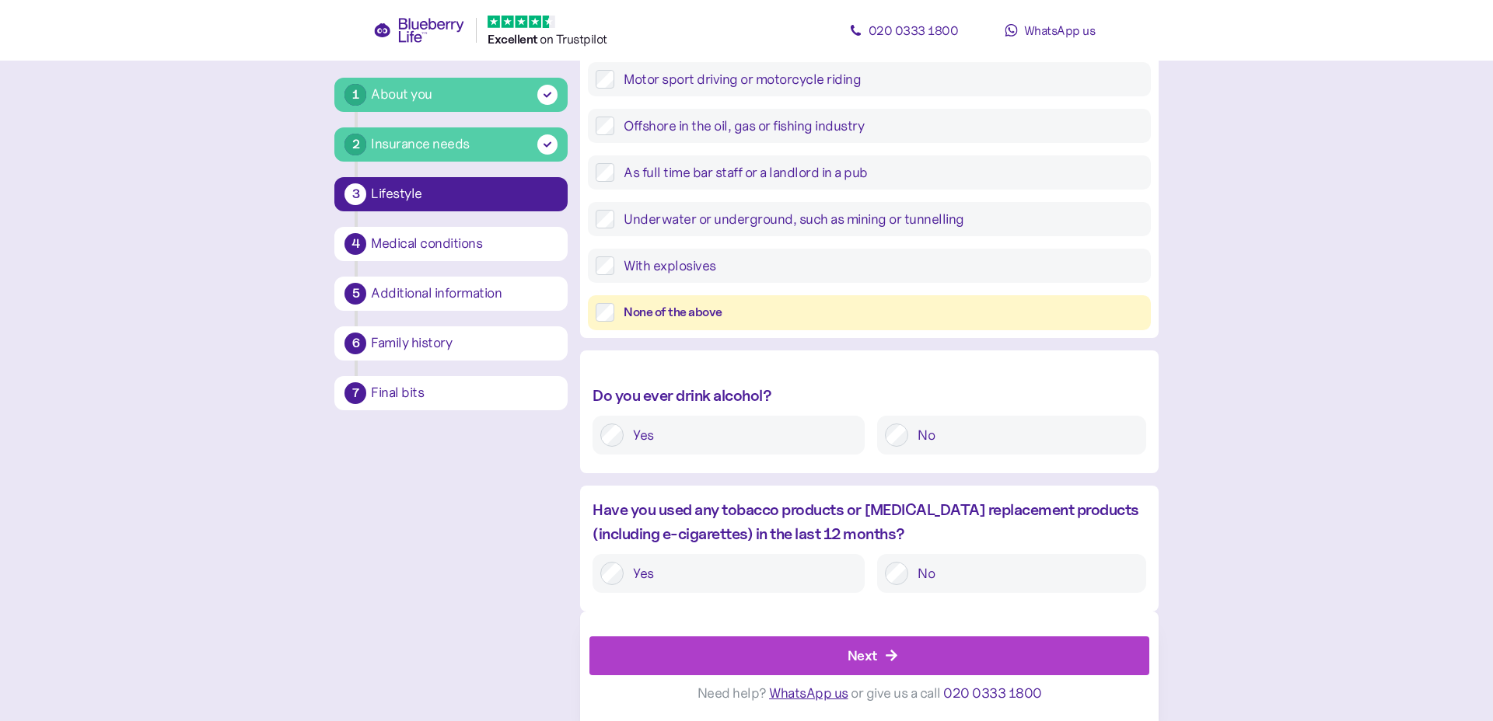
click at [913, 654] on div "Next" at bounding box center [872, 655] width 524 height 37
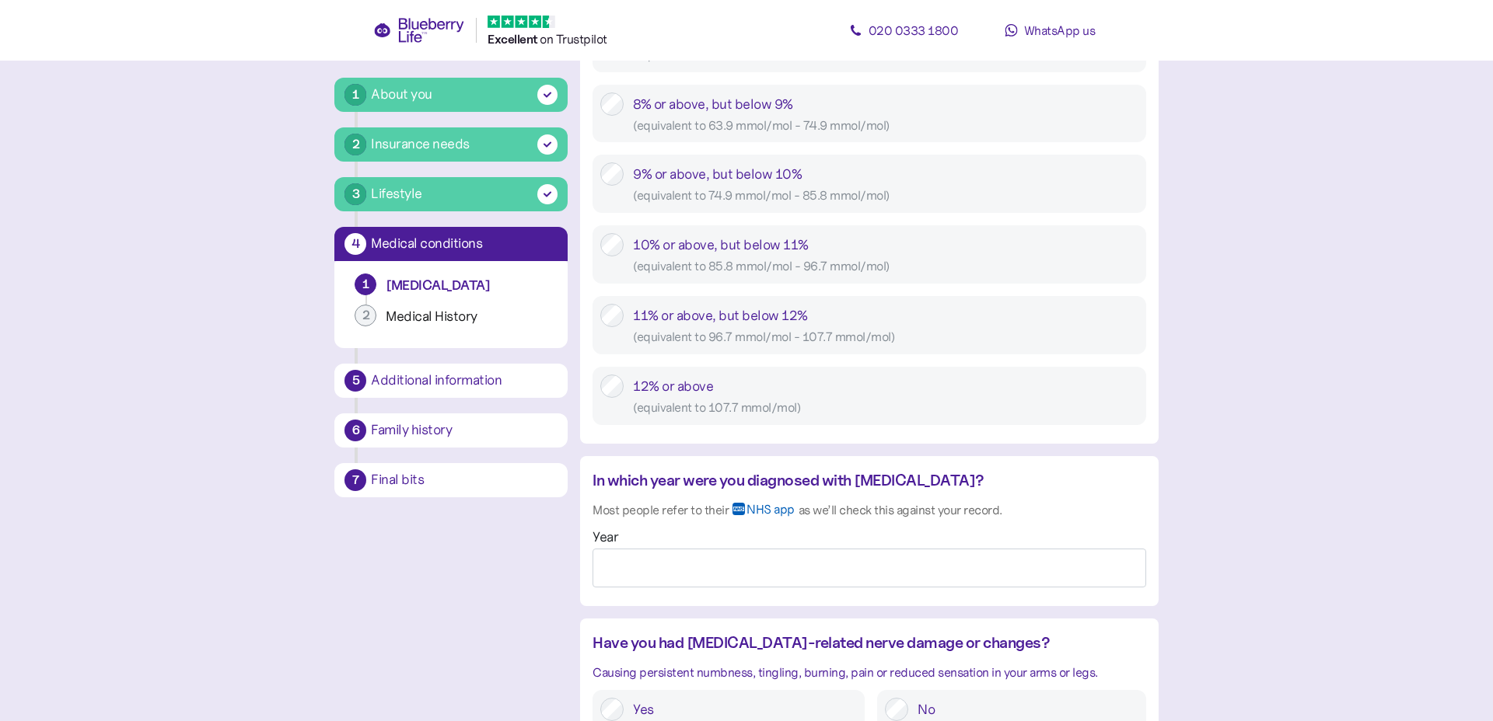
scroll to position [917, 0]
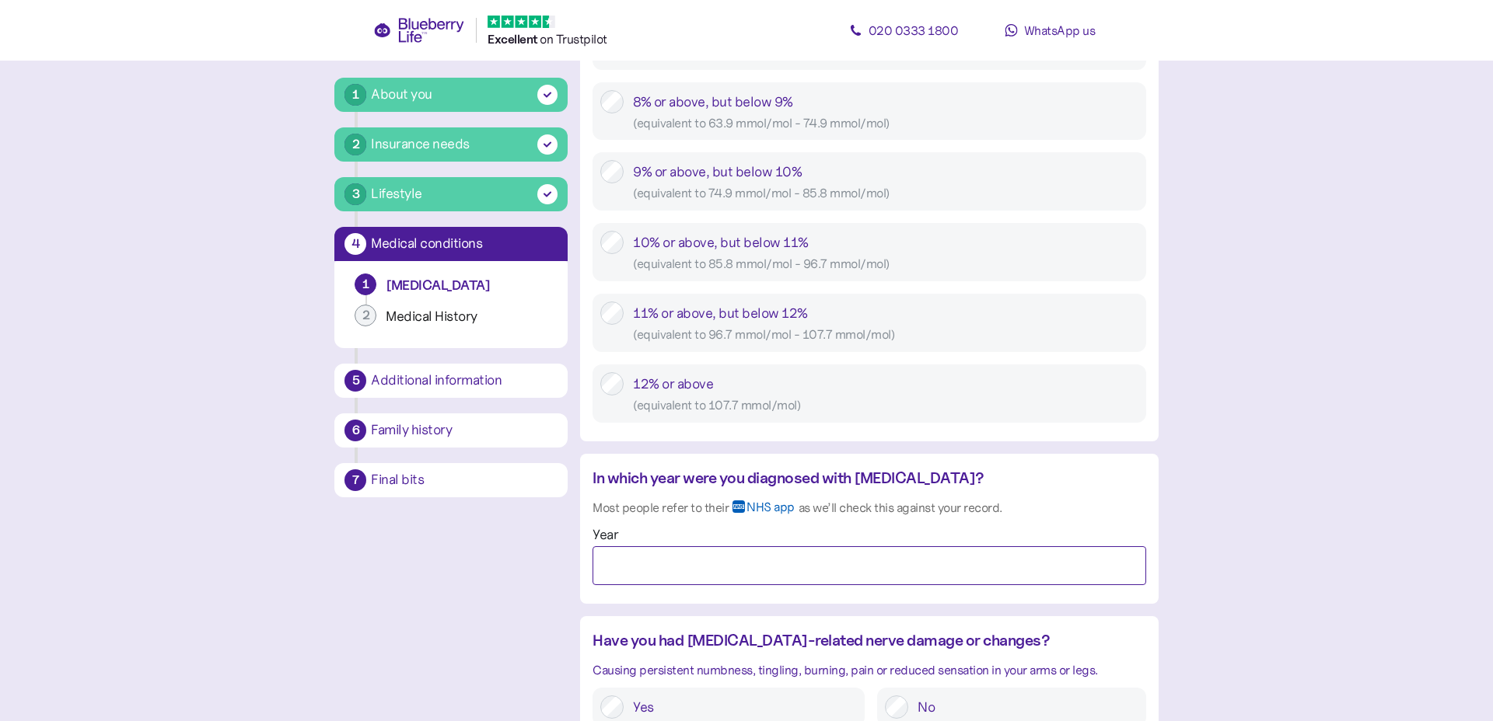
click at [672, 574] on input "Year" at bounding box center [868, 565] width 553 height 39
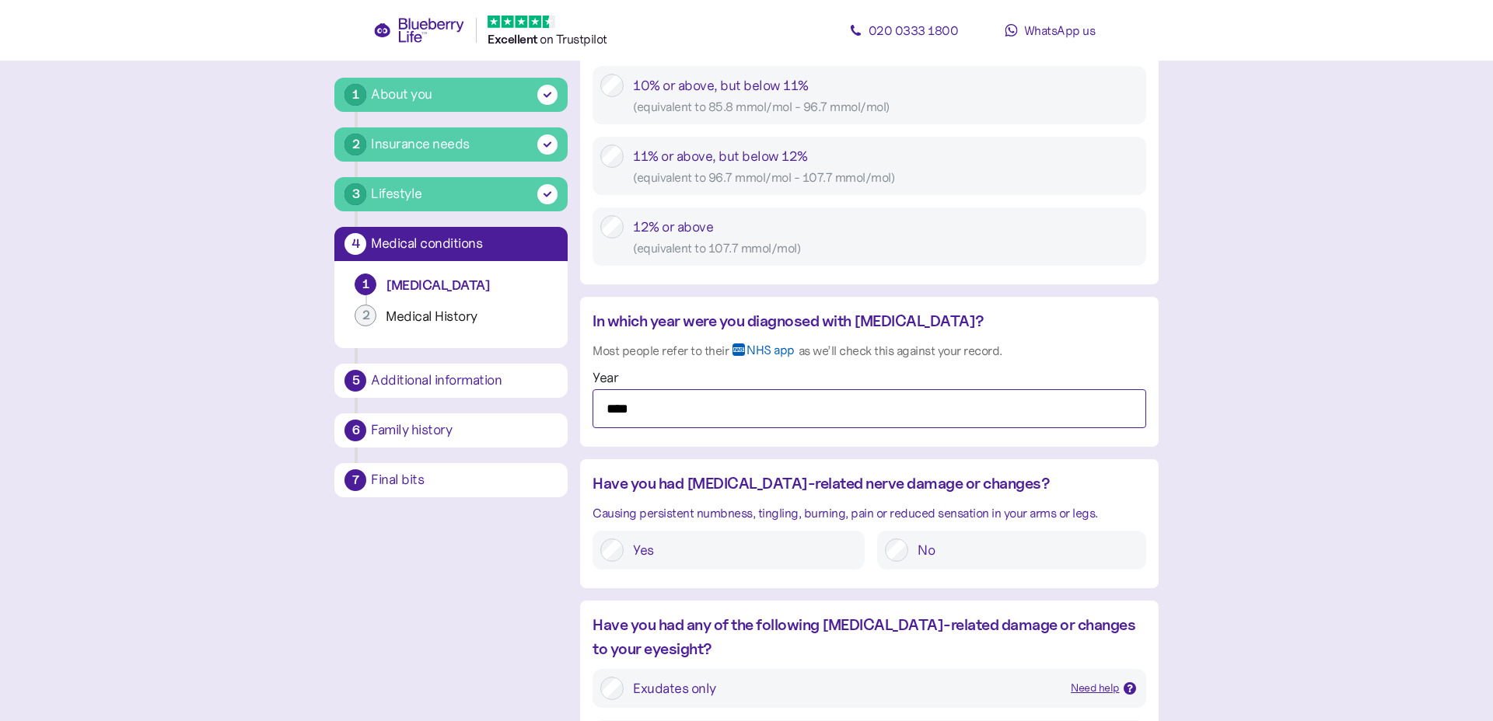
scroll to position [1080, 0]
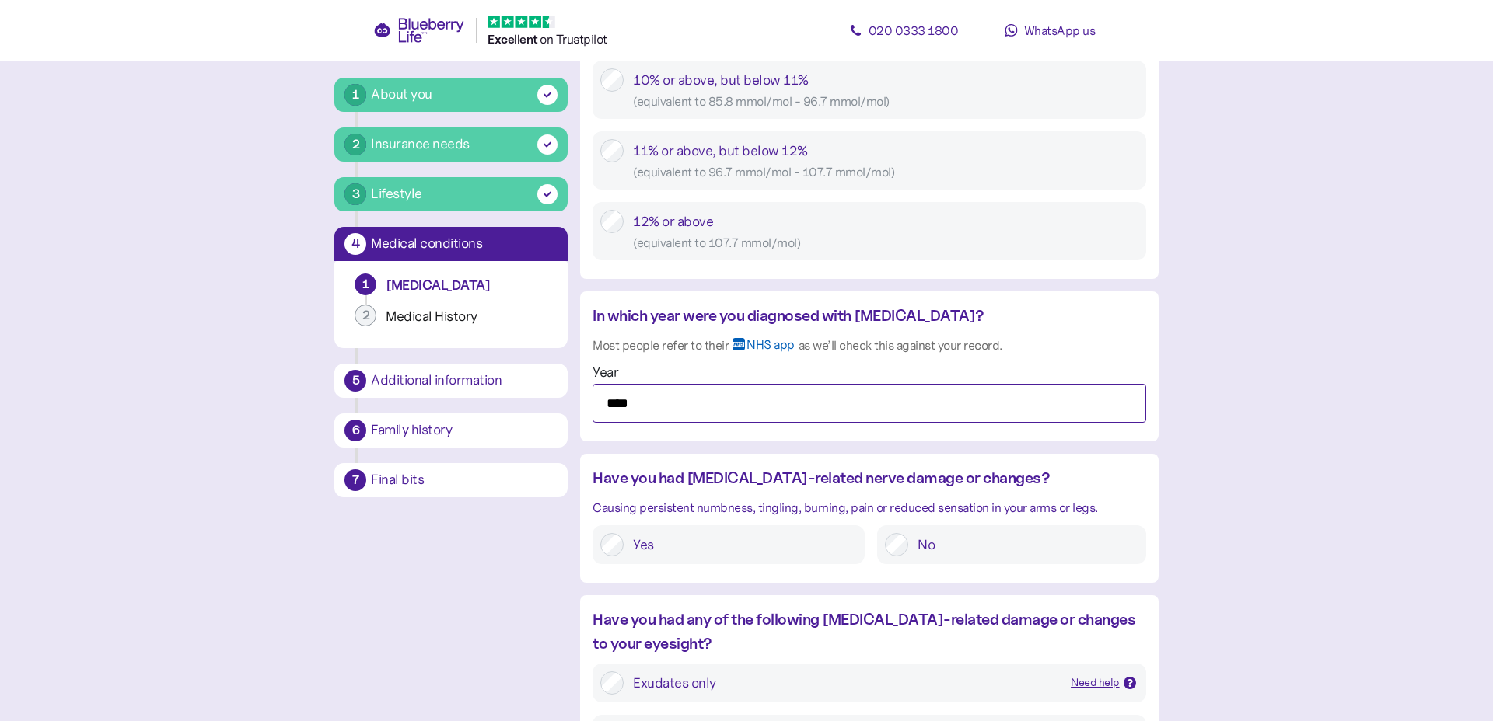
type input "****"
click at [921, 536] on label "No" at bounding box center [1022, 544] width 229 height 23
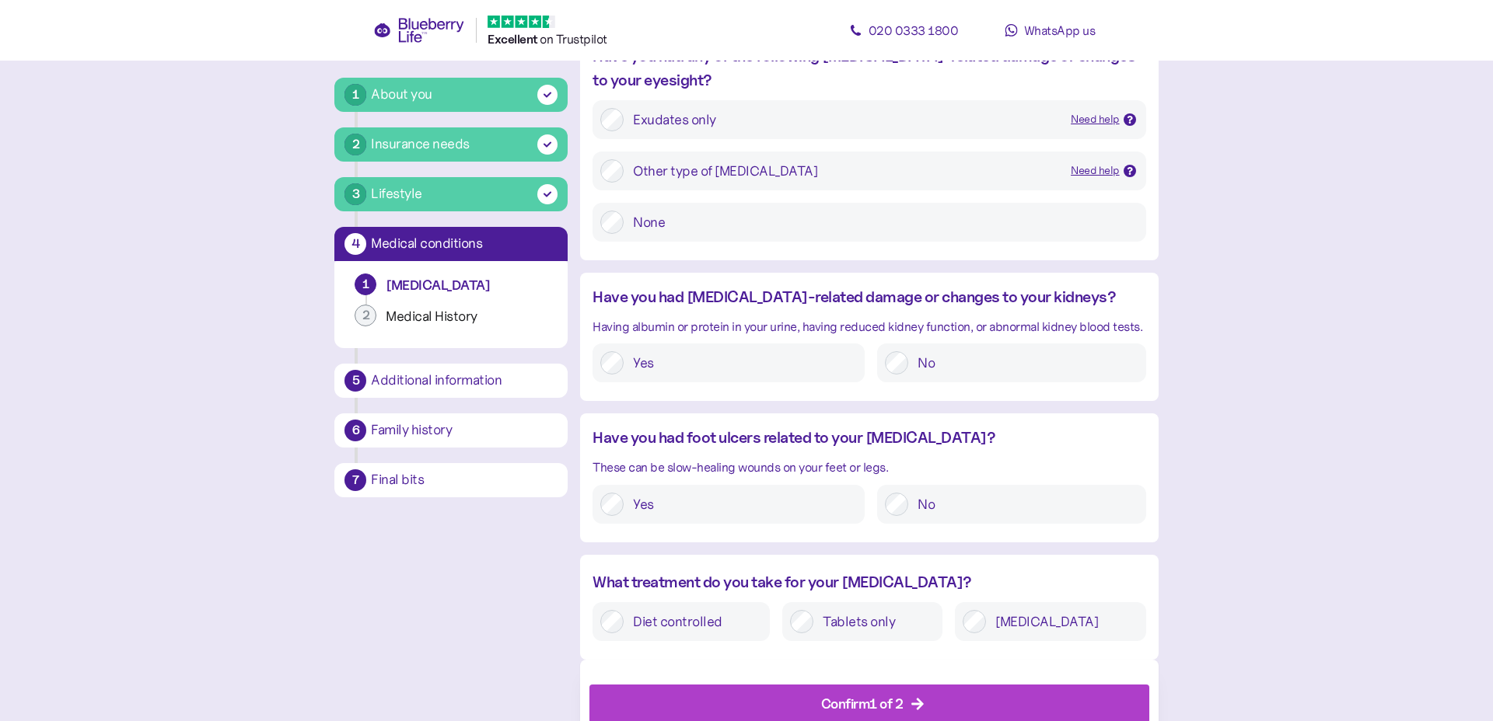
scroll to position [1647, 0]
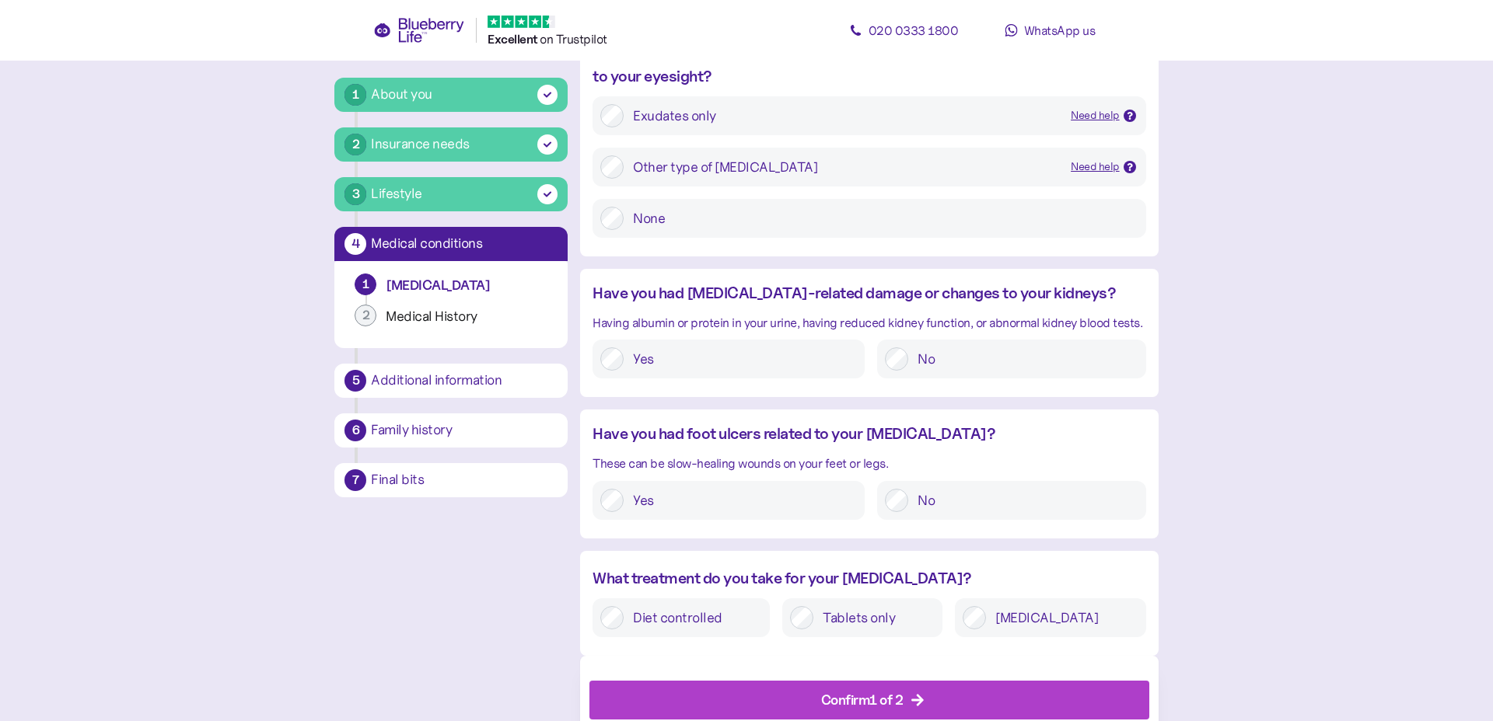
click at [917, 498] on label "No" at bounding box center [1022, 500] width 229 height 23
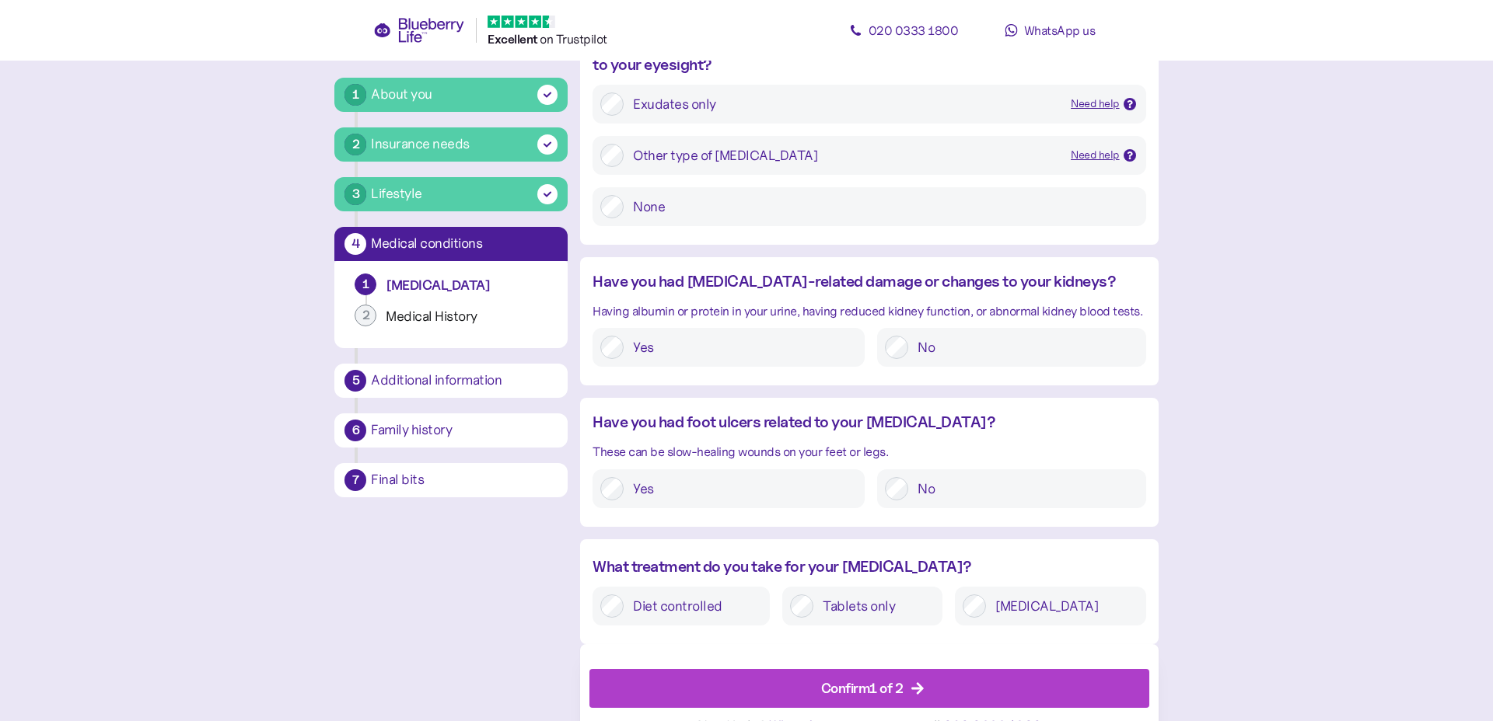
scroll to position [1692, 0]
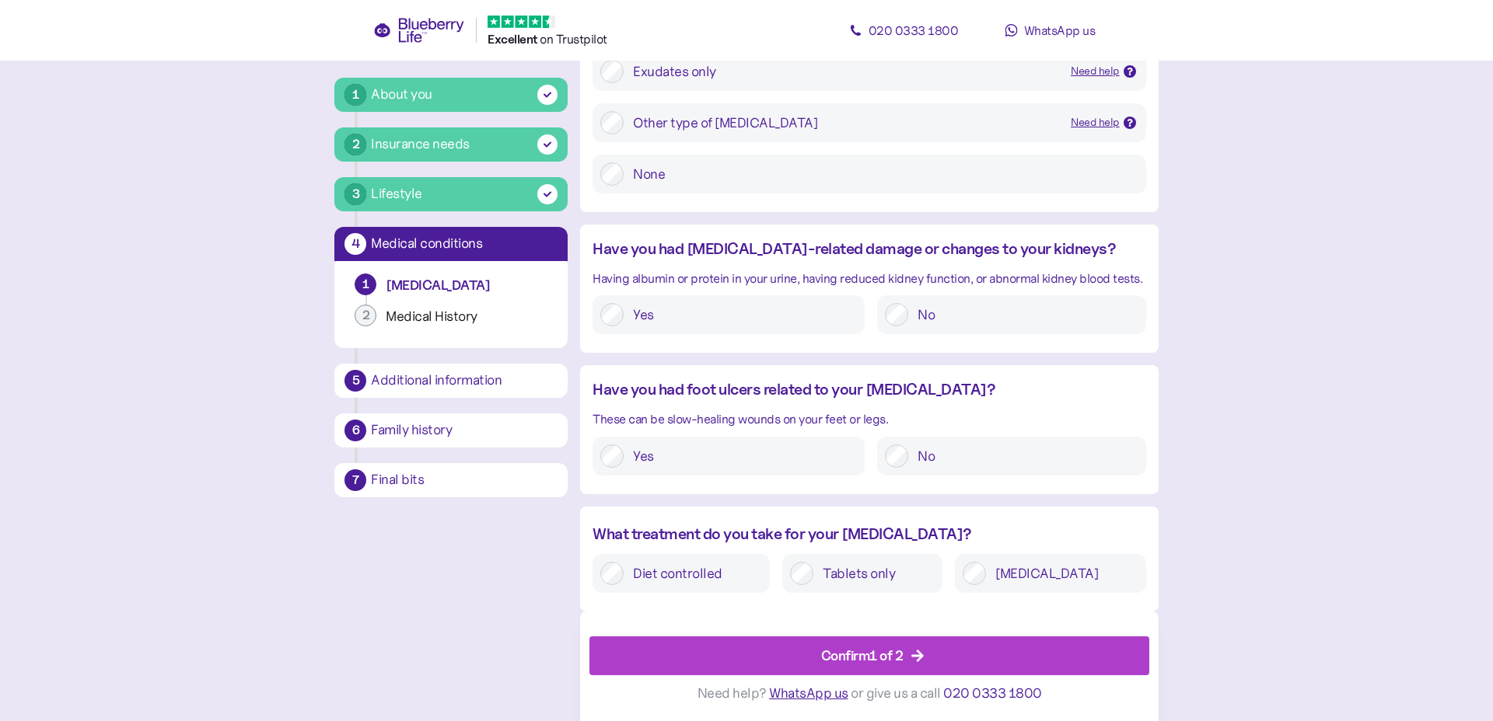
click at [889, 661] on div "Confirm 1 of 2" at bounding box center [862, 655] width 82 height 21
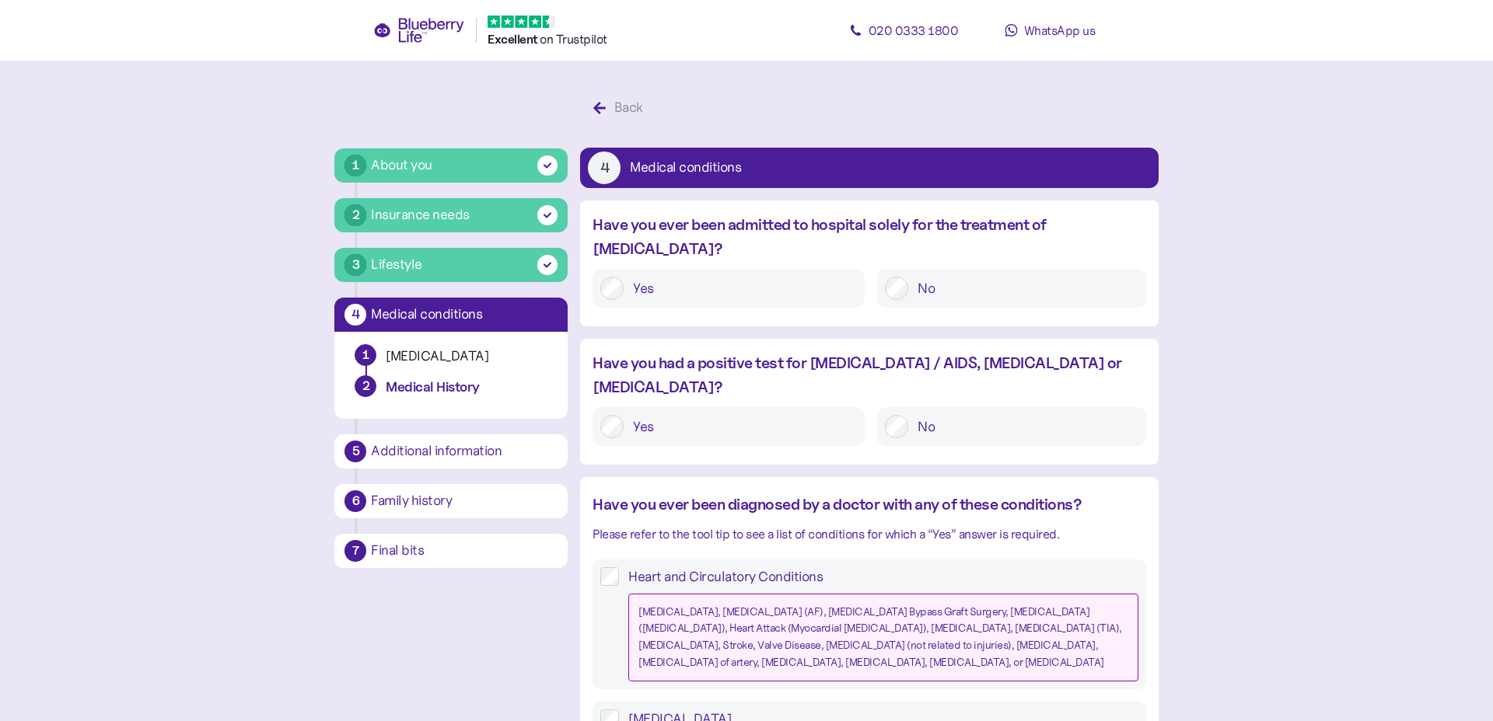
click at [770, 269] on div "Yes No" at bounding box center [868, 288] width 553 height 39
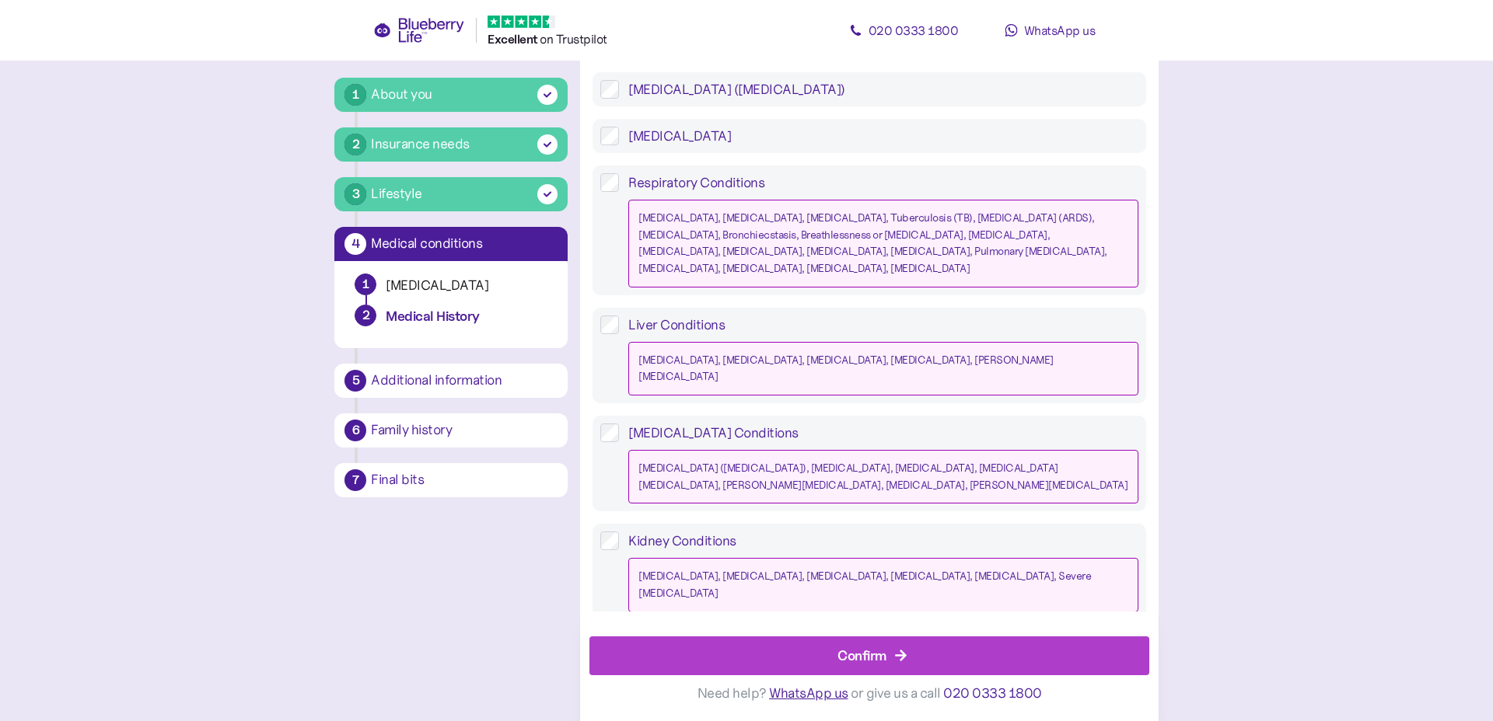
scroll to position [1388, 0]
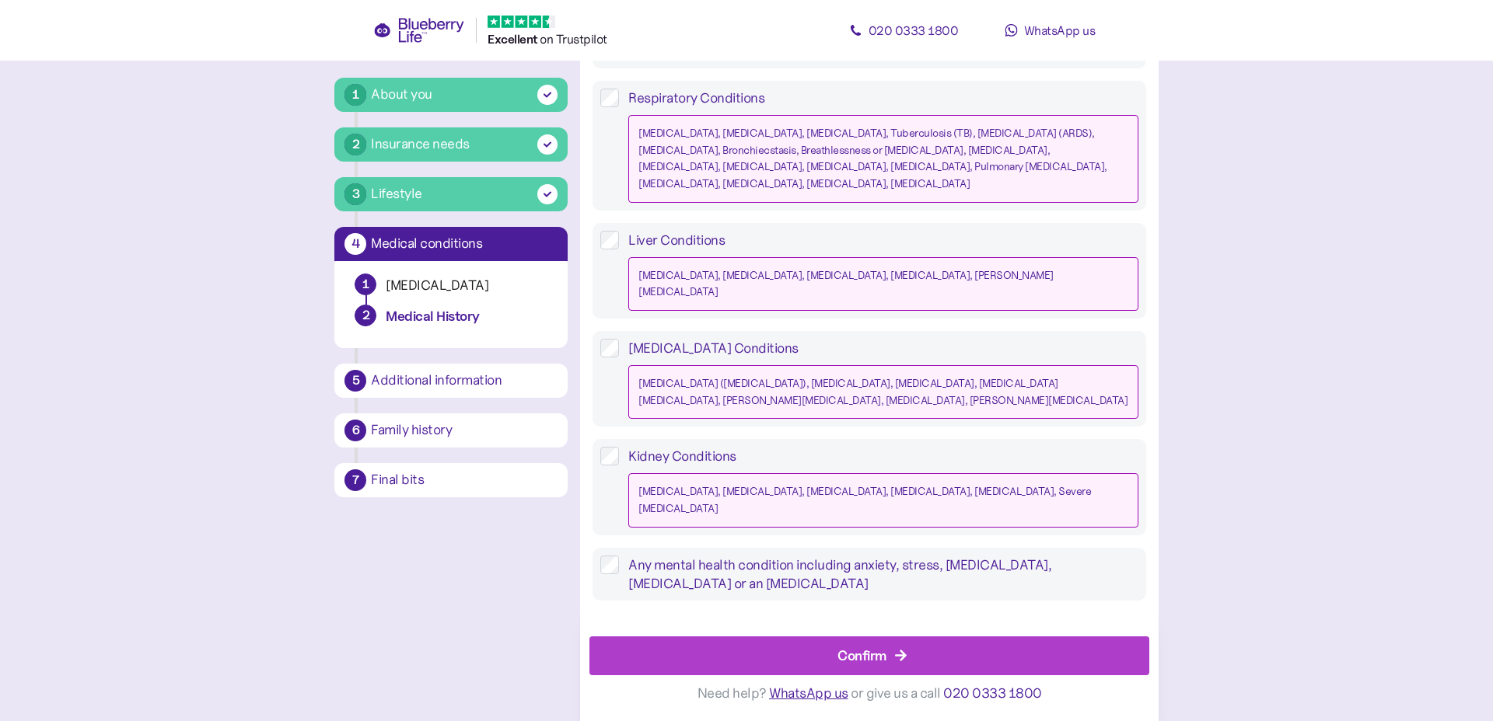
click at [828, 651] on div "Confirm" at bounding box center [872, 655] width 524 height 37
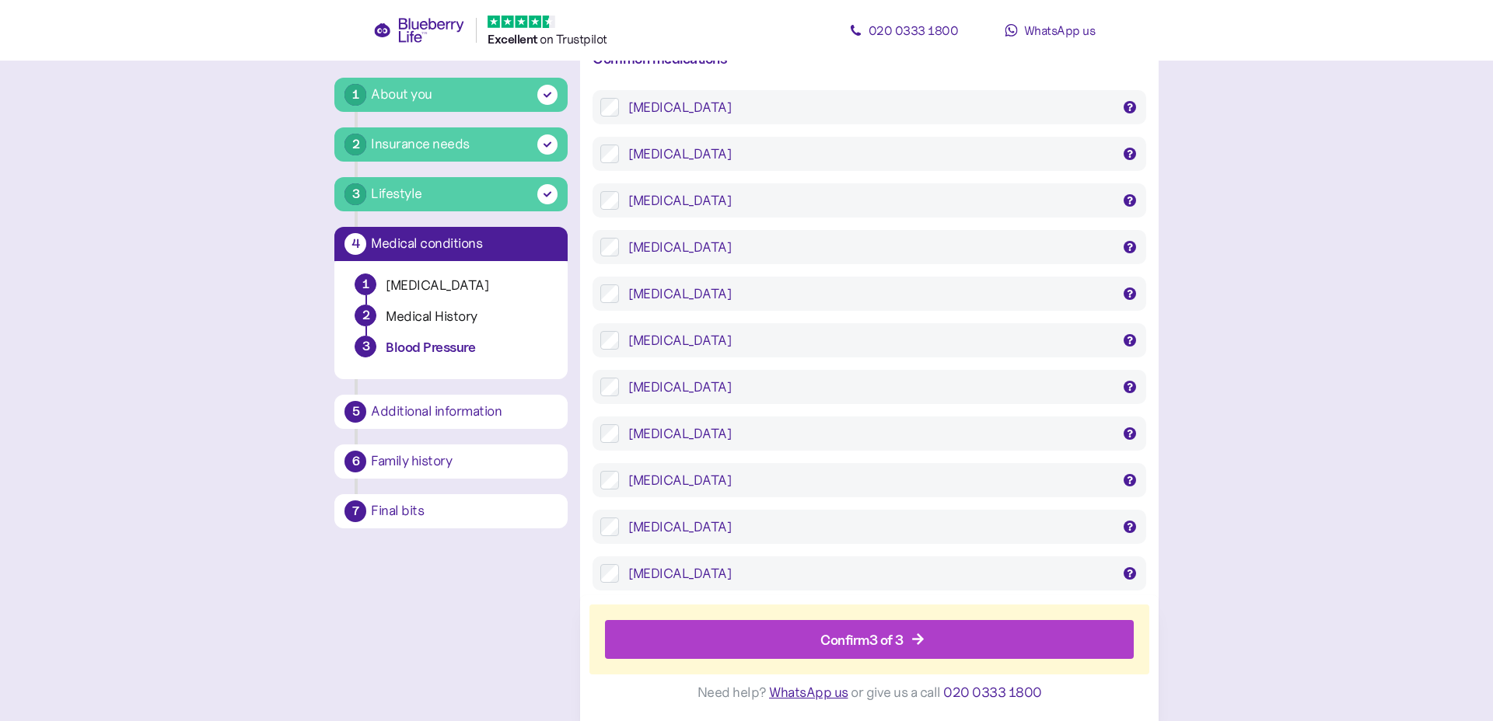
scroll to position [309, 0]
click at [927, 635] on div "Confirm 3 of 3" at bounding box center [872, 640] width 493 height 37
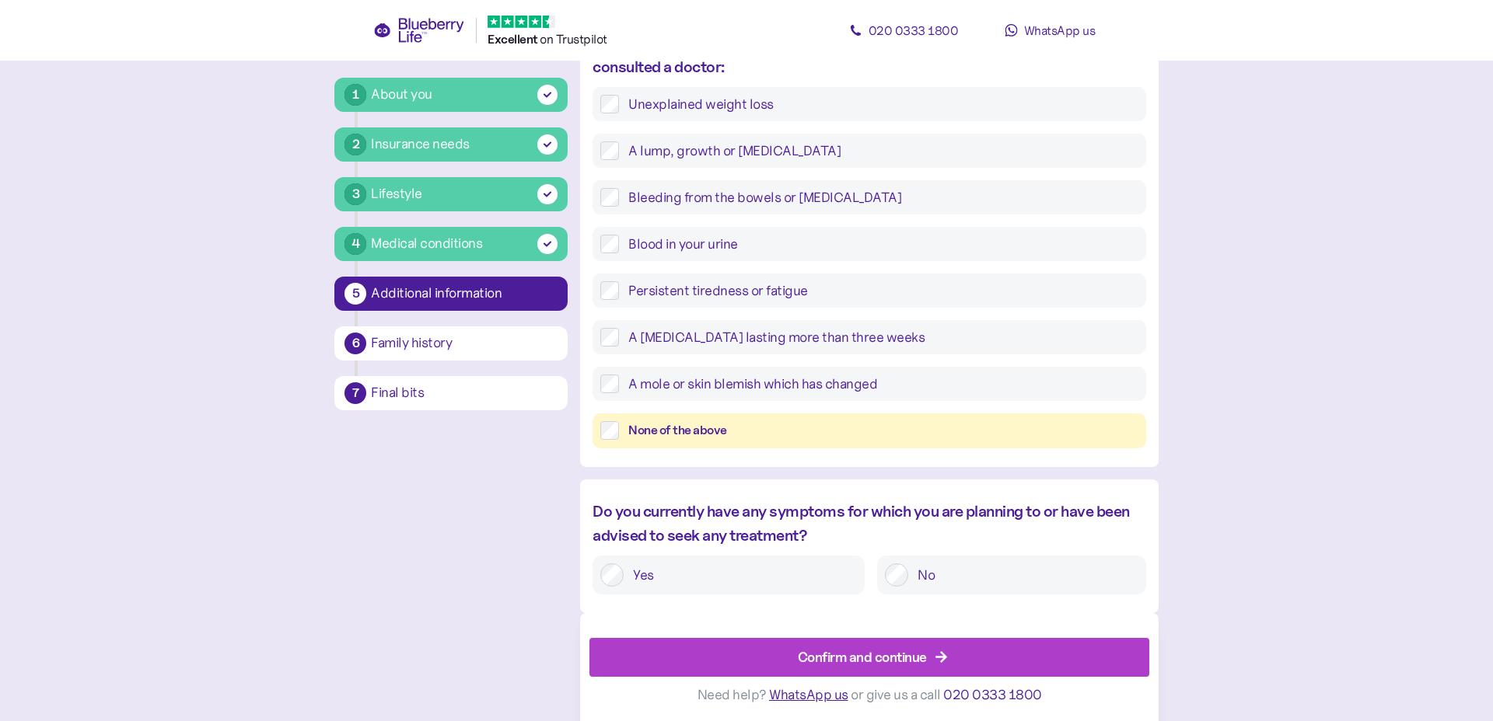
scroll to position [557, 0]
click at [943, 646] on div "Confirm and continue" at bounding box center [872, 655] width 524 height 37
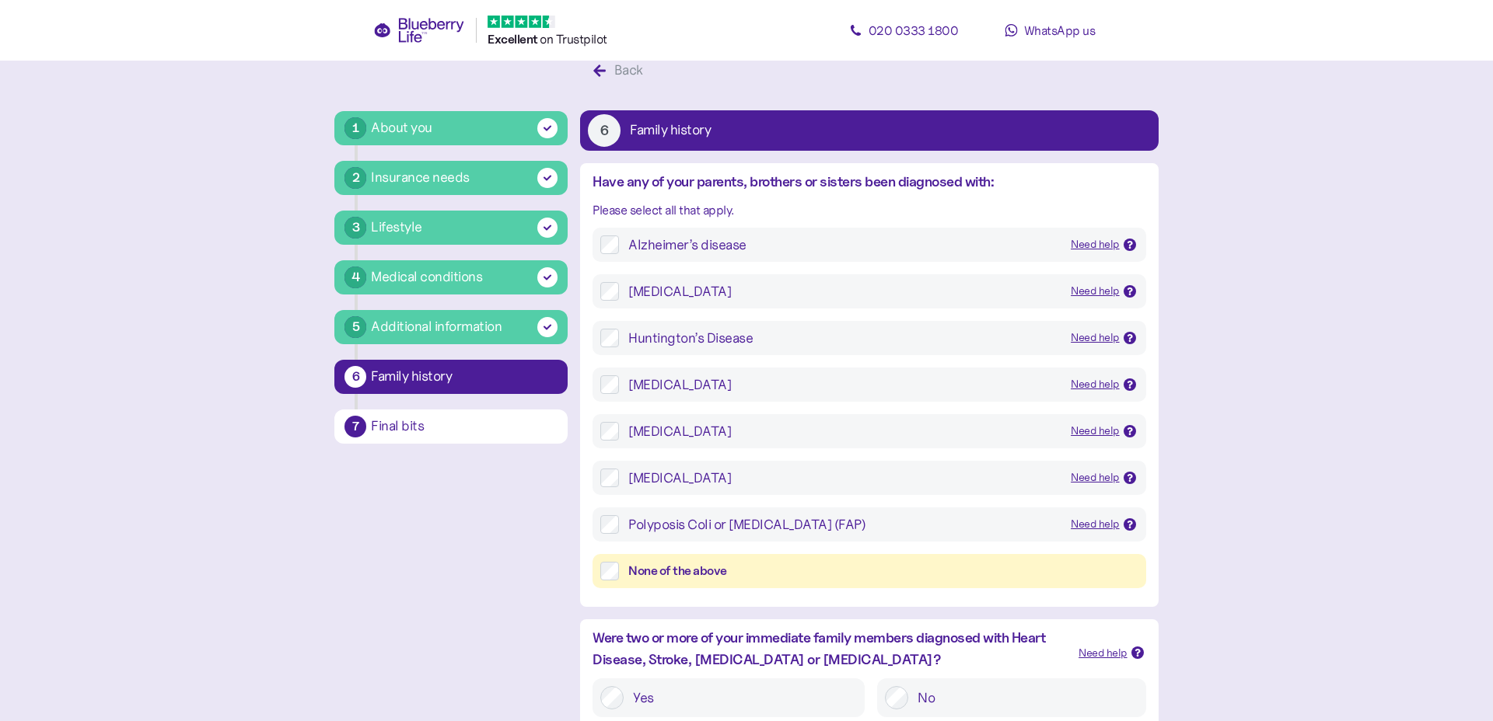
scroll to position [45, 0]
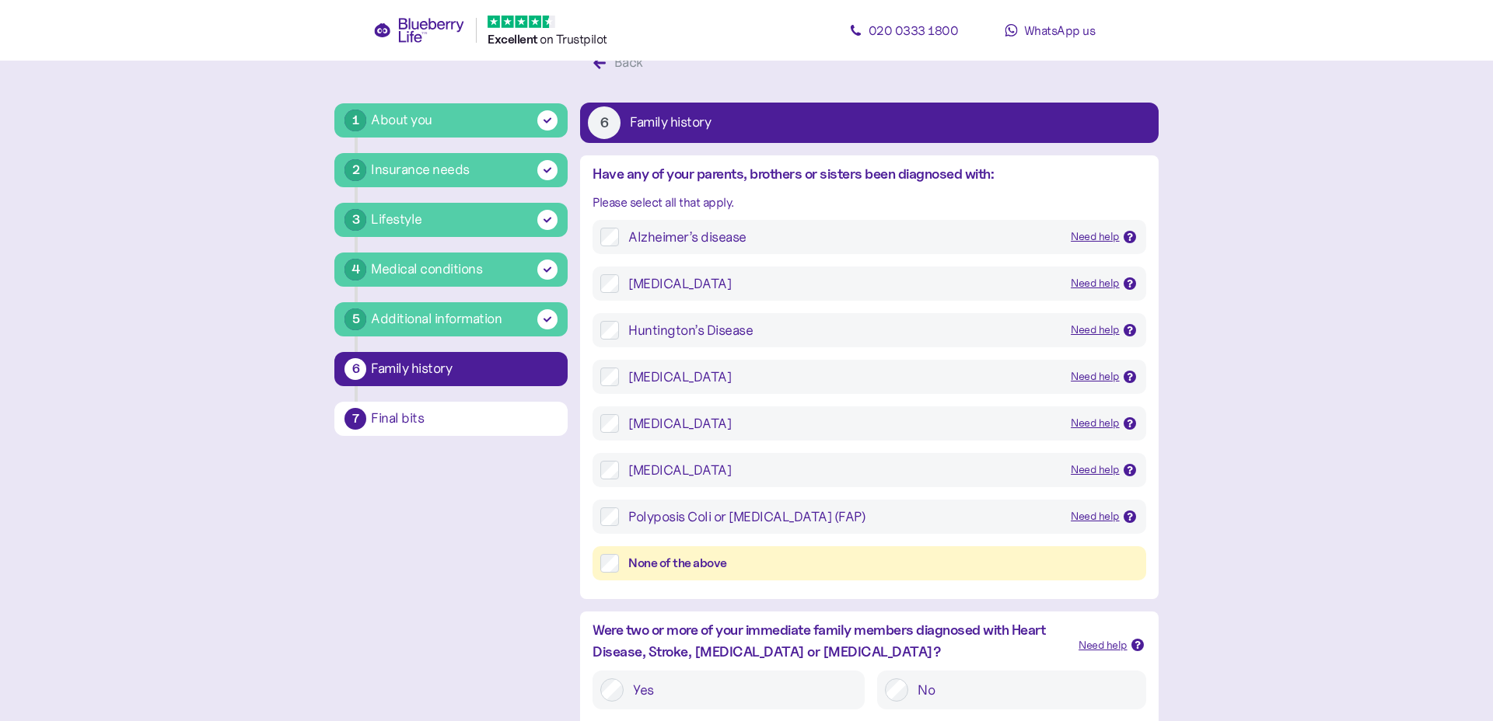
click at [655, 567] on div "None of the above" at bounding box center [882, 563] width 509 height 19
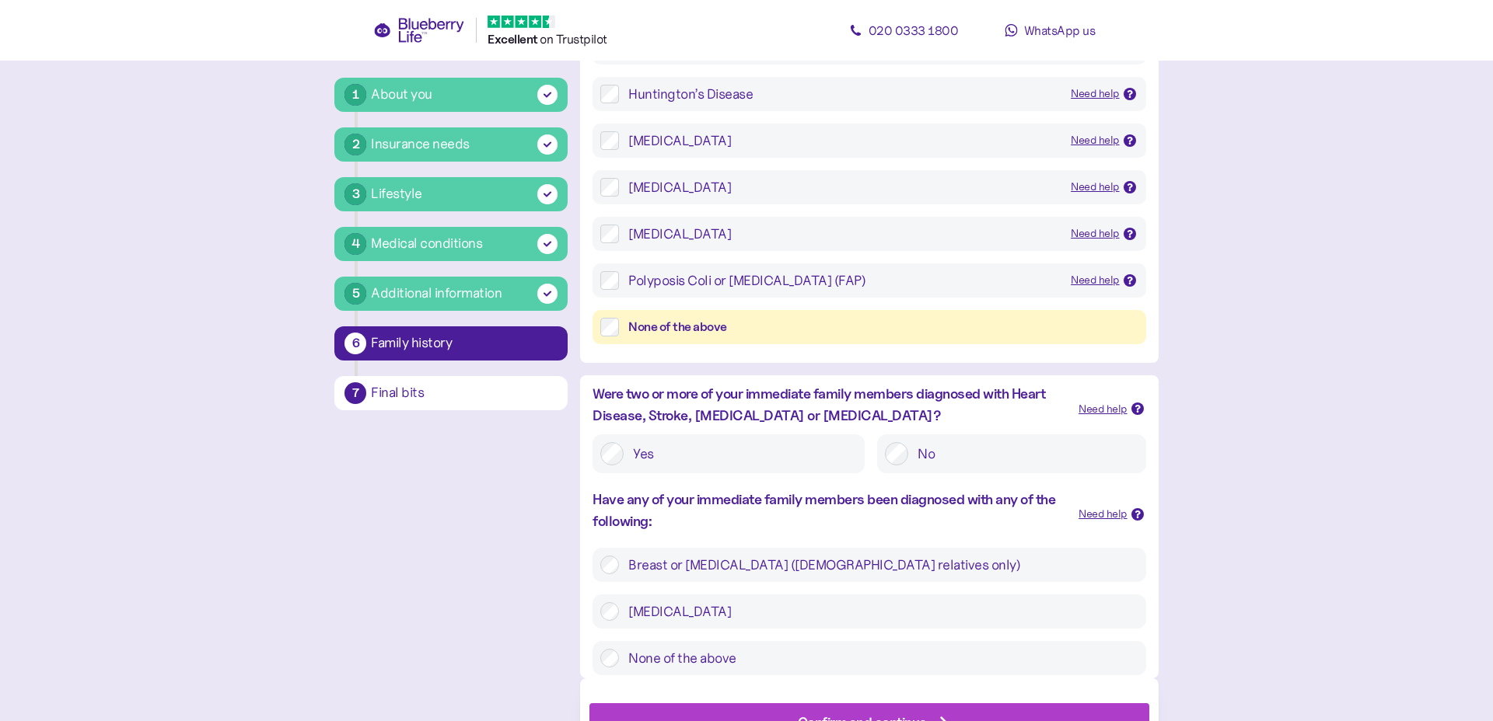
scroll to position [348, 0]
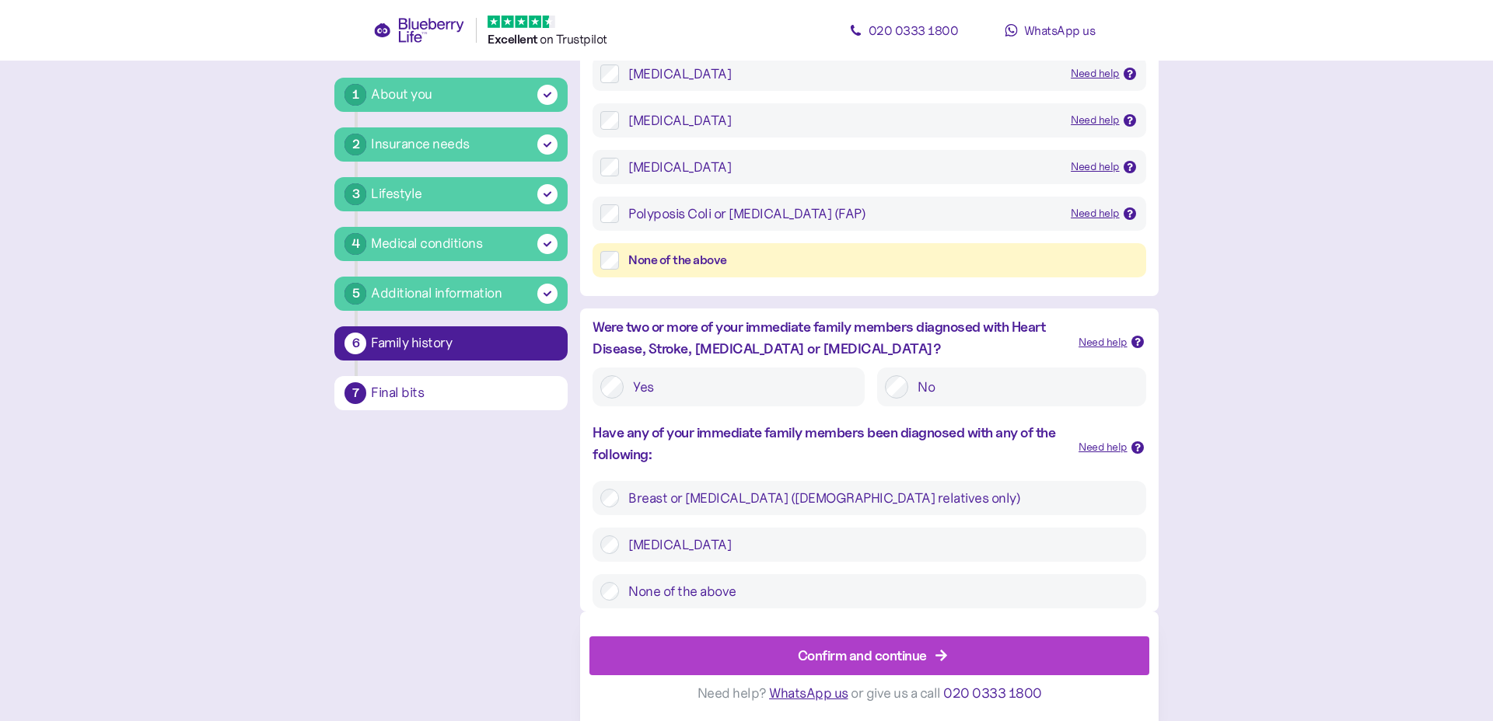
drag, startPoint x: 717, startPoint y: 597, endPoint x: 722, endPoint y: 605, distance: 9.5
click at [717, 597] on label "None of the above" at bounding box center [878, 591] width 518 height 19
click at [821, 655] on div "Confirm and continue" at bounding box center [862, 655] width 129 height 21
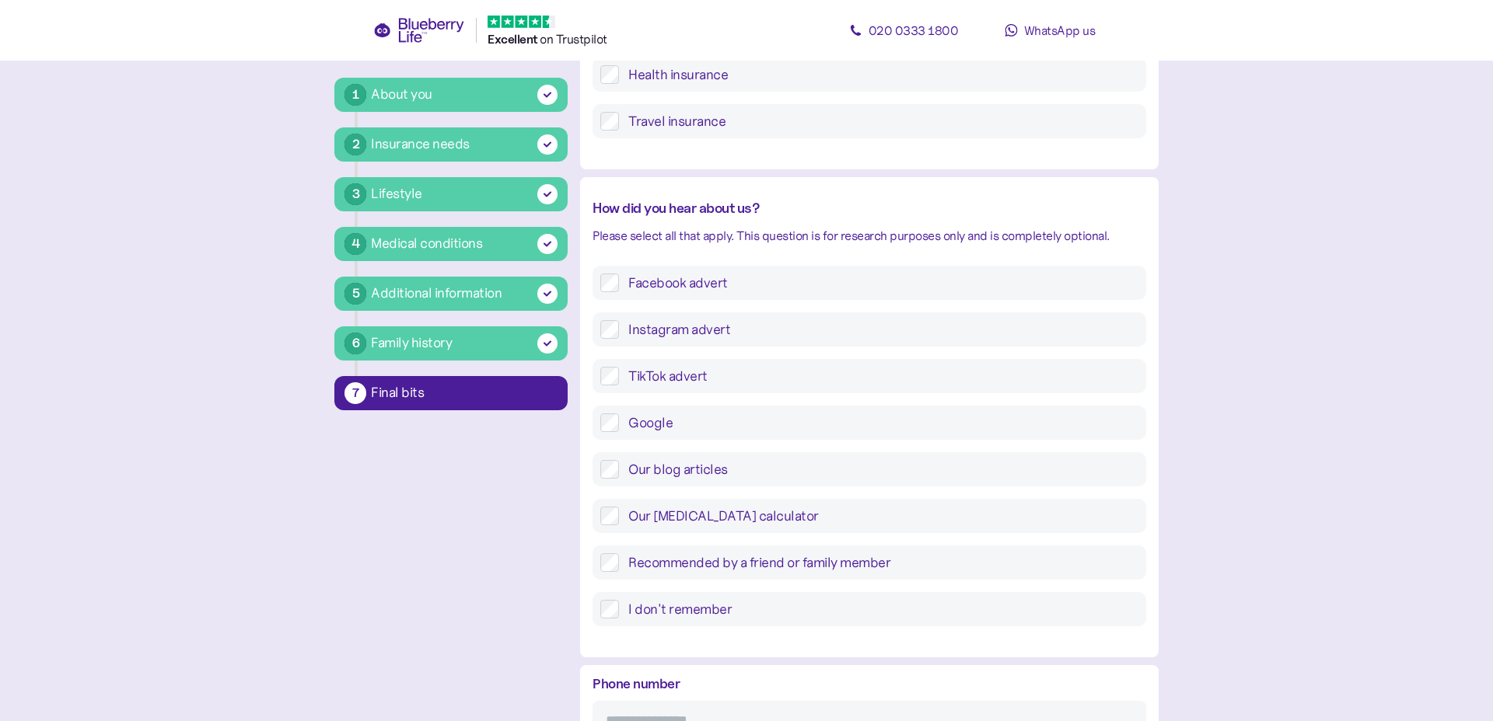
scroll to position [526, 0]
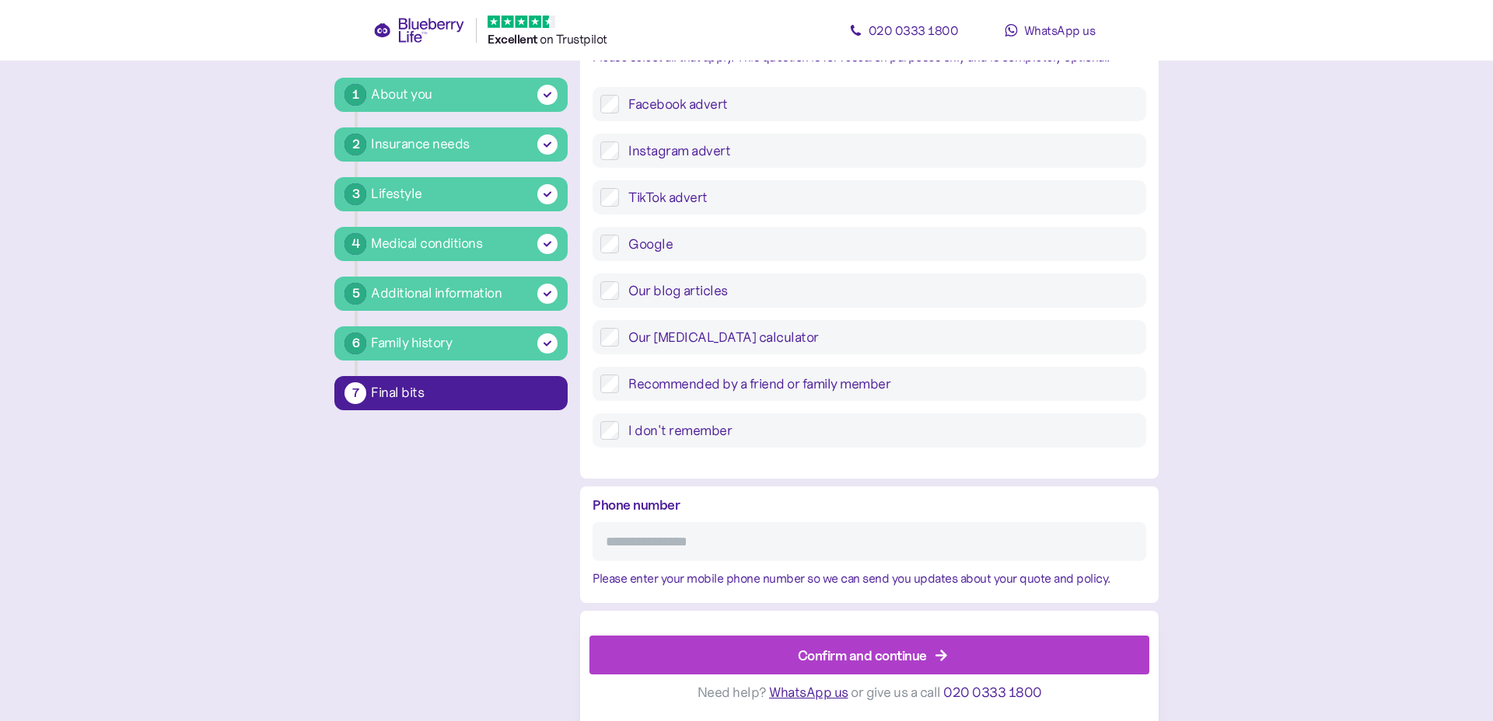
click at [647, 539] on input "Phone number" at bounding box center [868, 541] width 553 height 39
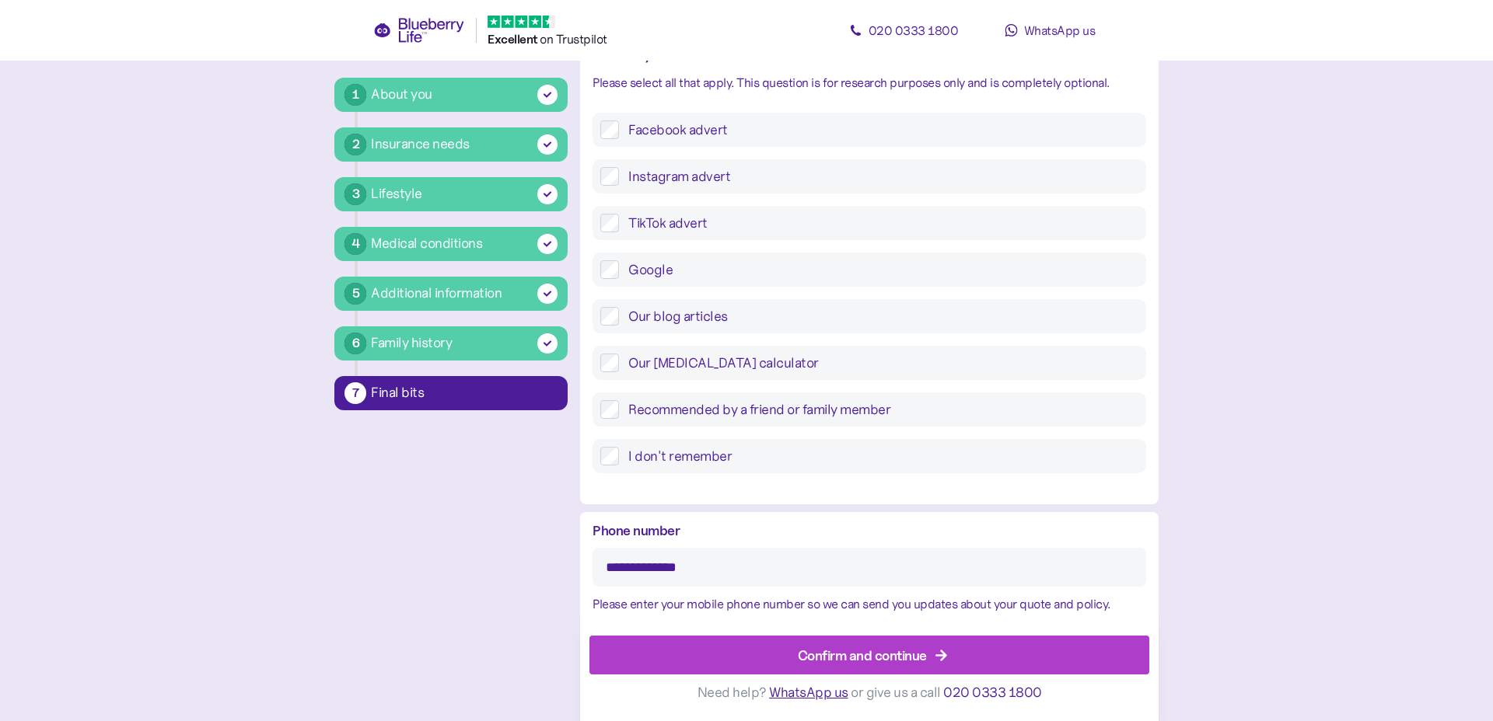
scroll to position [466, 0]
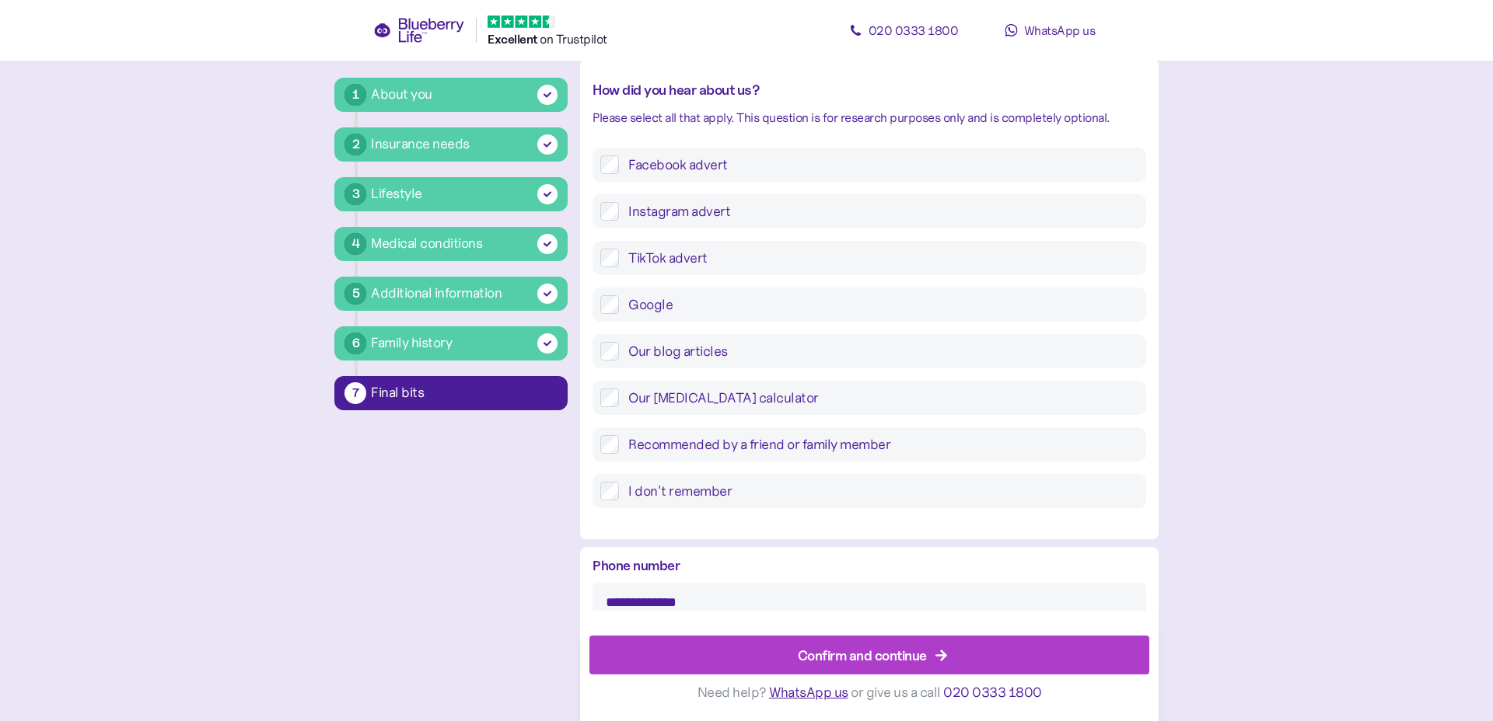
type input "**********"
click at [855, 667] on span "Confirm and continue" at bounding box center [862, 655] width 129 height 37
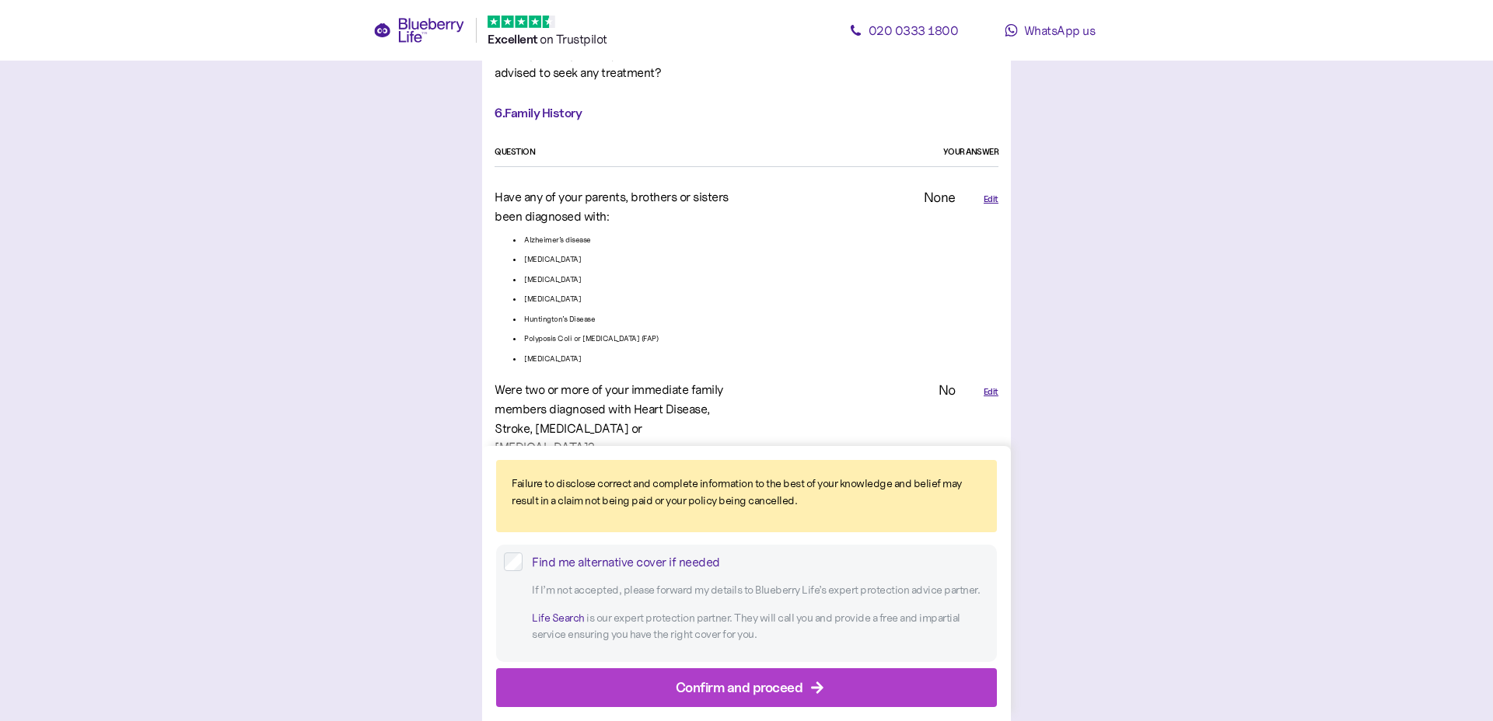
scroll to position [3561, 0]
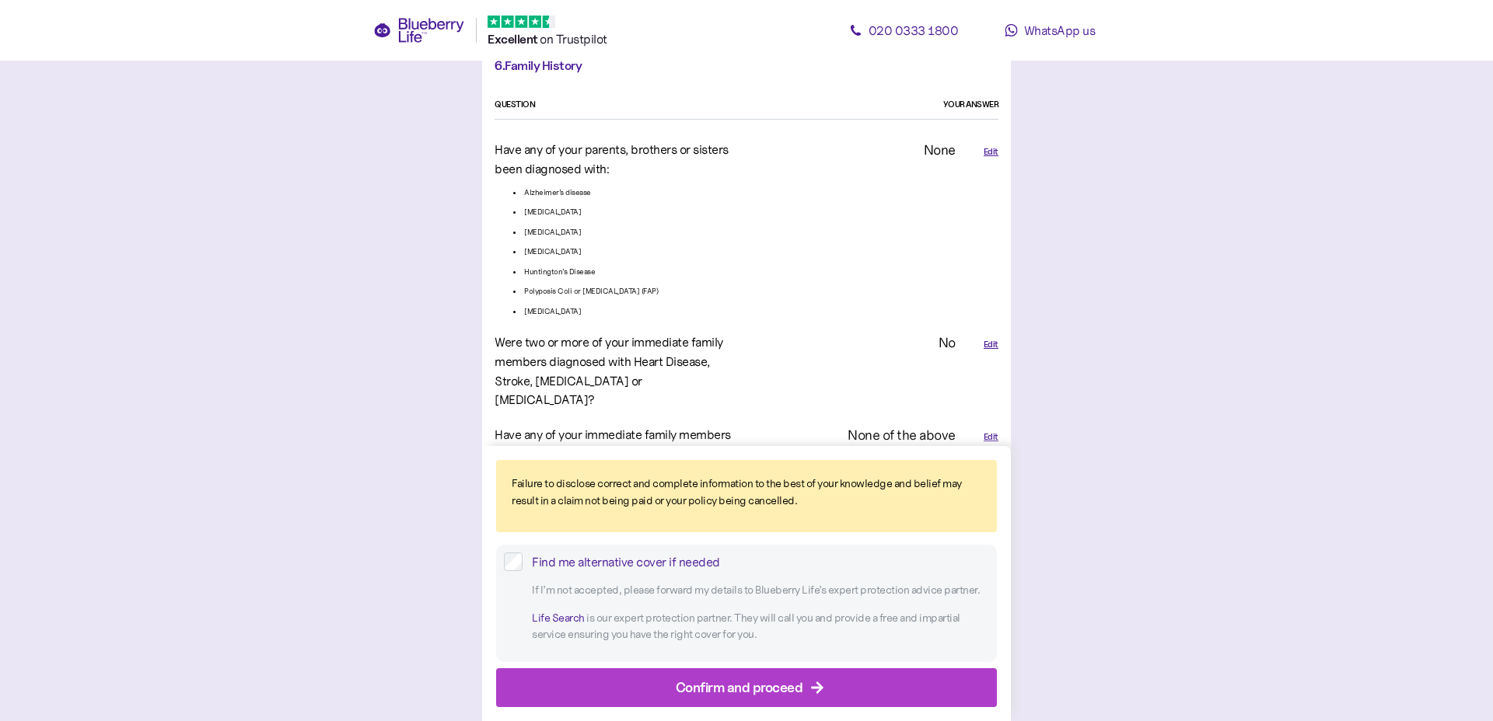
click at [721, 681] on div "Confirm and proceed" at bounding box center [739, 687] width 127 height 21
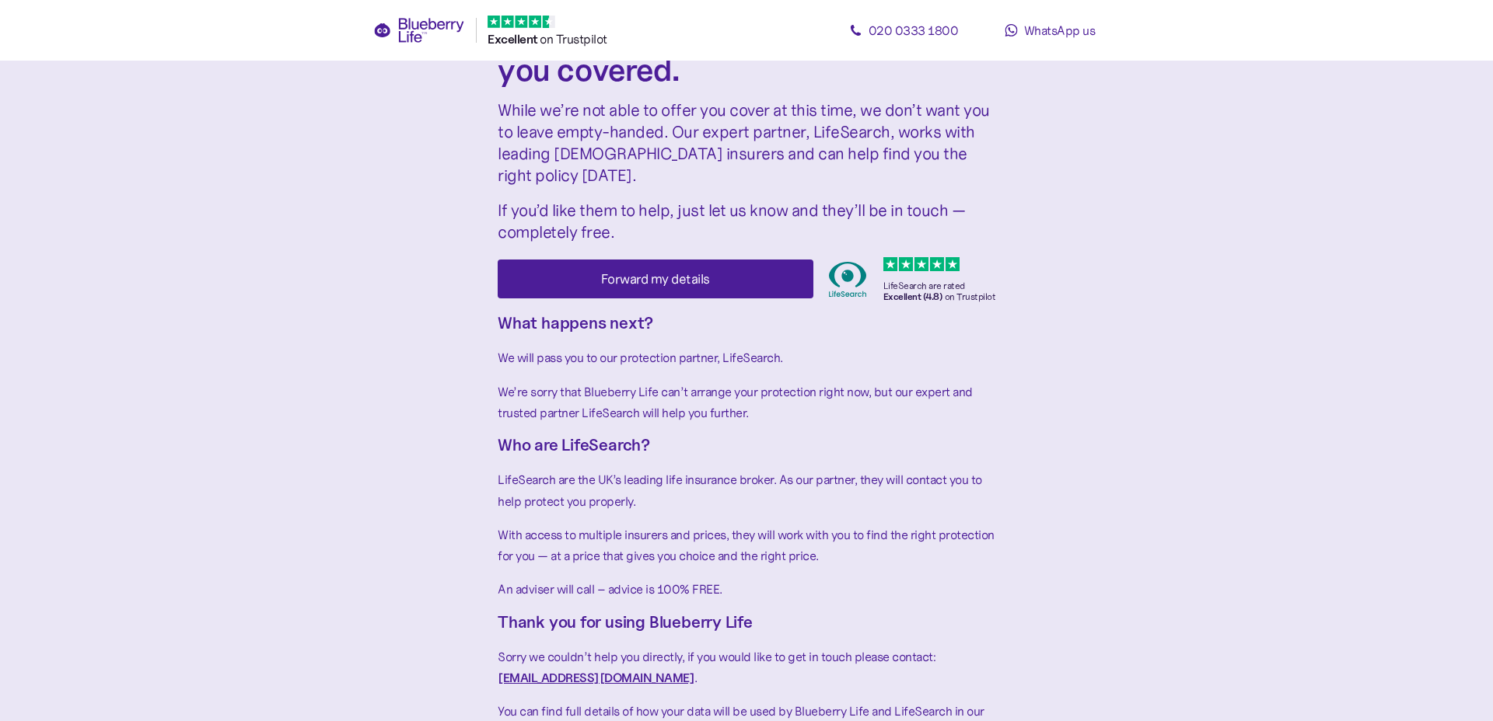
scroll to position [88, 0]
